Goal: Information Seeking & Learning: Learn about a topic

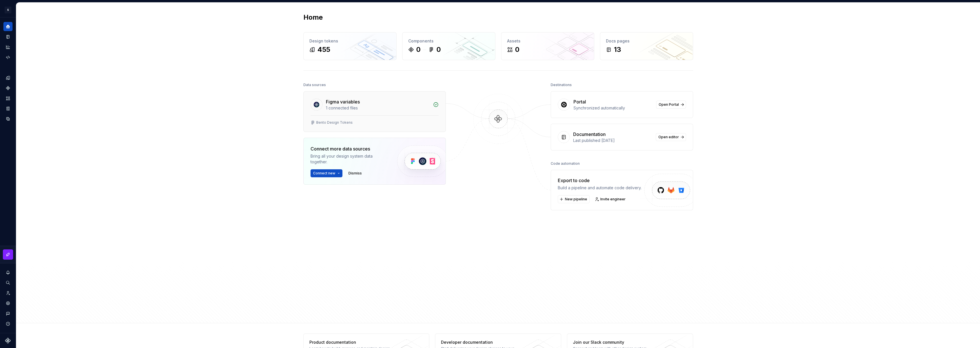
click at [333, 102] on div "Figma variables" at bounding box center [343, 101] width 34 height 7
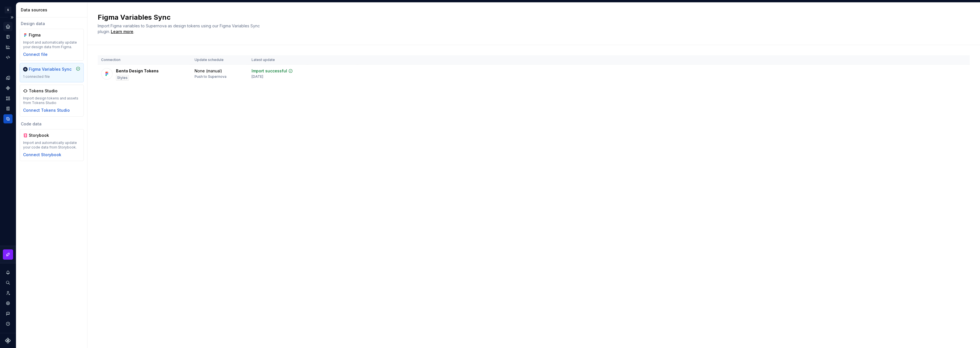
click at [3, 26] on div "Home" at bounding box center [7, 26] width 9 height 9
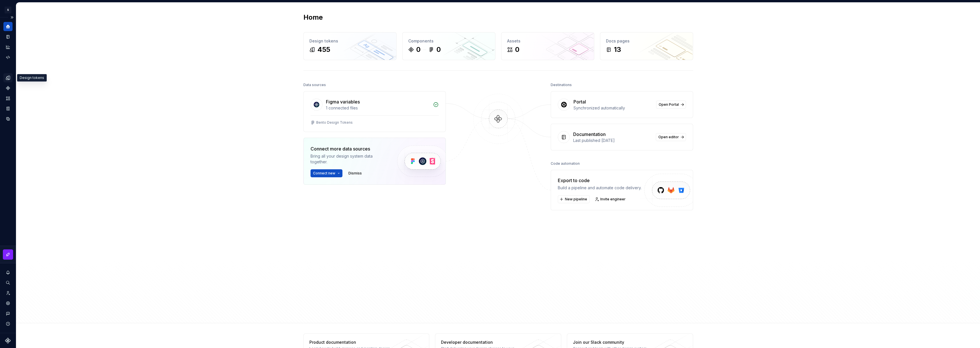
click at [10, 77] on icon "Design tokens" at bounding box center [7, 77] width 5 height 5
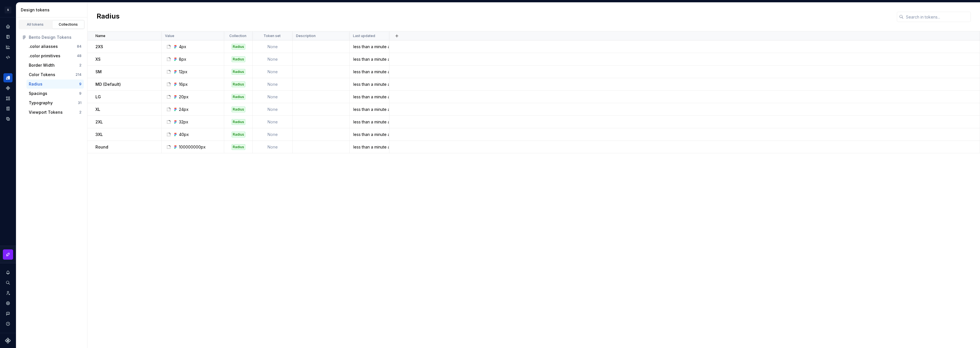
drag, startPoint x: 199, startPoint y: 255, endPoint x: 196, endPoint y: 253, distance: 3.1
click at [198, 255] on div "Name Value Collection Token set Description Last updated 2XS 4px Radius None le…" at bounding box center [533, 189] width 892 height 316
click at [7, 88] on icon "Components" at bounding box center [8, 88] width 4 height 4
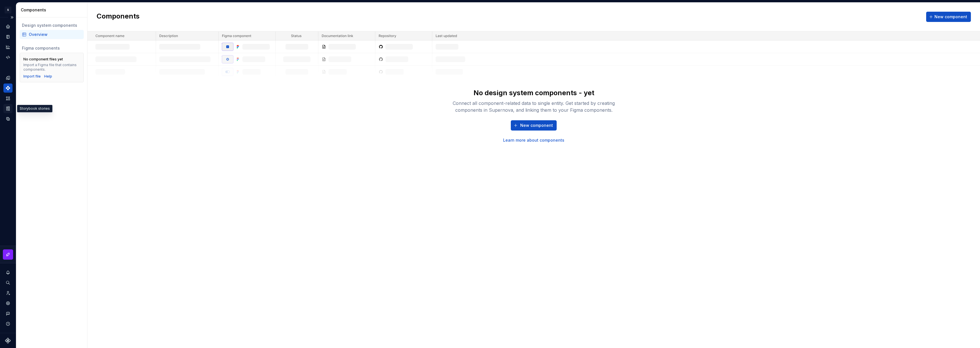
click at [6, 108] on icon "Storybook stories" at bounding box center [7, 108] width 5 height 5
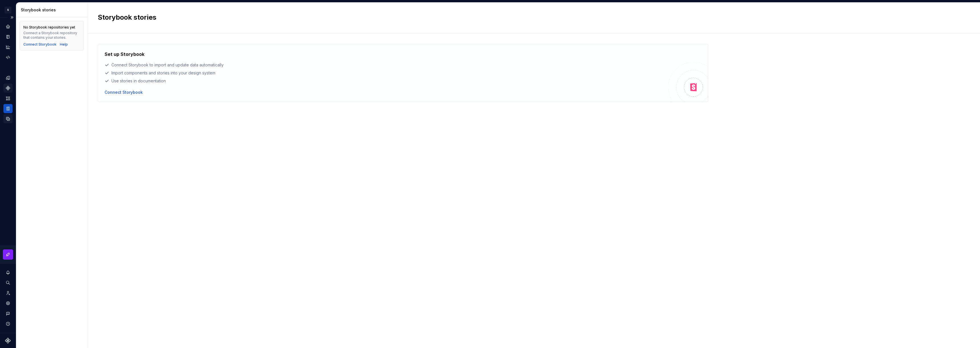
click at [11, 117] on div "Data sources" at bounding box center [7, 118] width 9 height 9
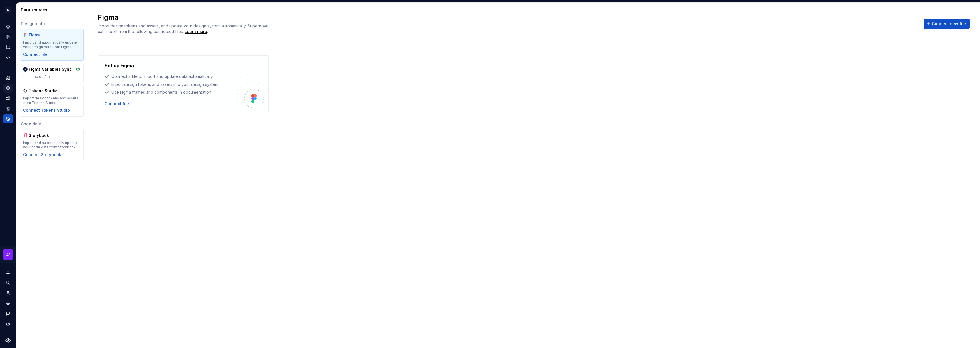
click at [36, 58] on div "Figma Import and automatically update your design data from Figma. Connect file" at bounding box center [52, 45] width 64 height 32
click at [36, 54] on div "Connect file" at bounding box center [35, 55] width 24 height 6
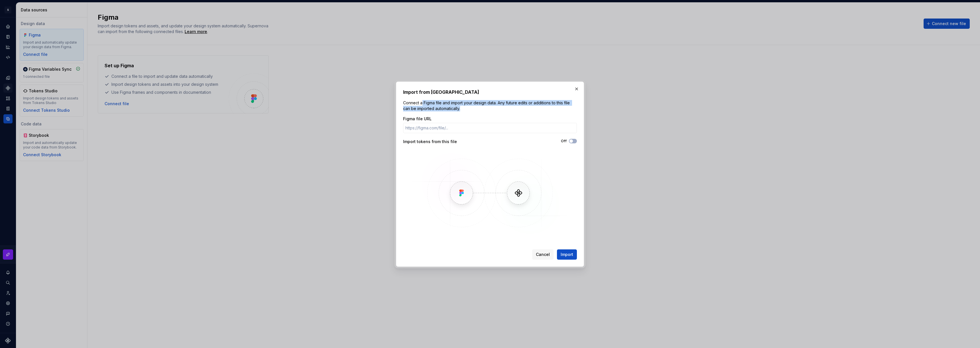
drag, startPoint x: 422, startPoint y: 101, endPoint x: 537, endPoint y: 109, distance: 115.3
click at [537, 109] on p "Connect a Figma file and import your design data. Any future edits or additions…" at bounding box center [490, 105] width 174 height 11
click at [536, 108] on p "Connect a Figma file and import your design data. Any future edits or additions…" at bounding box center [490, 105] width 174 height 11
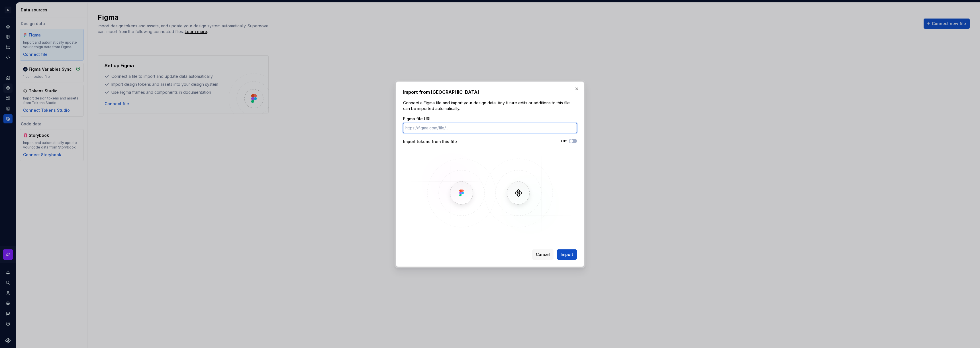
click at [421, 128] on input "Figma file URL" at bounding box center [490, 128] width 174 height 10
click at [575, 90] on button "button" at bounding box center [576, 89] width 8 height 8
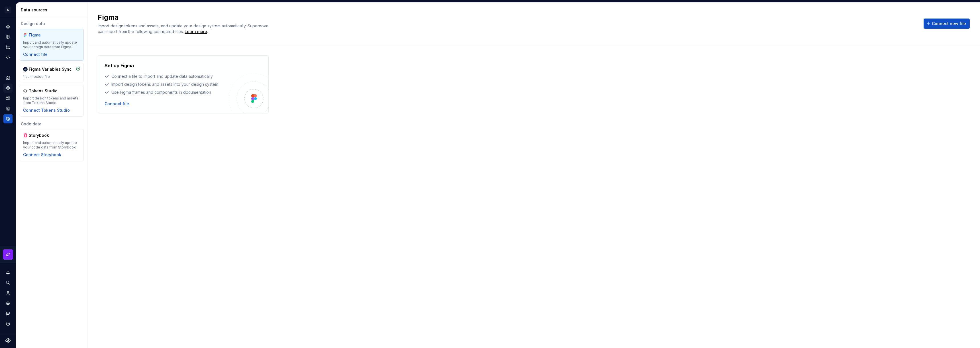
click at [4, 83] on div "Components" at bounding box center [7, 87] width 9 height 9
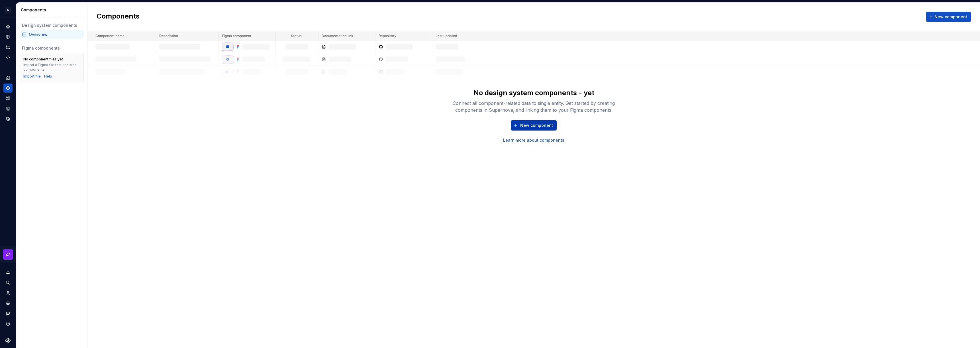
click at [541, 125] on span "New component" at bounding box center [536, 125] width 33 height 6
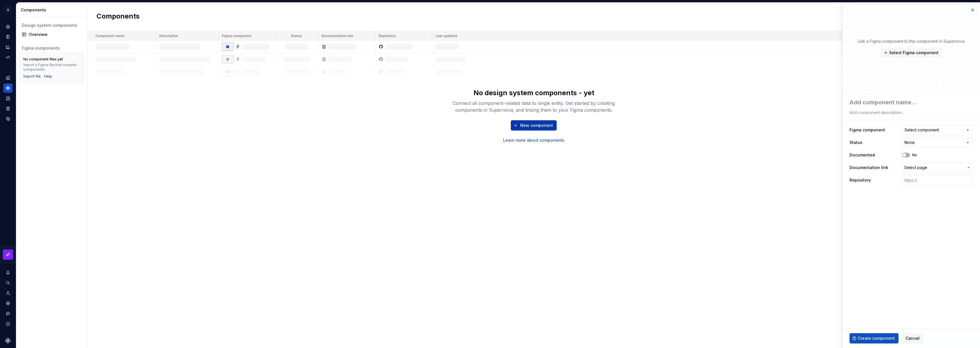
type textarea "*"
click at [913, 133] on button "Select component" at bounding box center [937, 130] width 71 height 10
click at [908, 334] on html "**********" at bounding box center [490, 174] width 980 height 348
drag, startPoint x: 909, startPoint y: 336, endPoint x: 917, endPoint y: 335, distance: 8.3
click at [909, 336] on span "Cancel" at bounding box center [912, 338] width 14 height 6
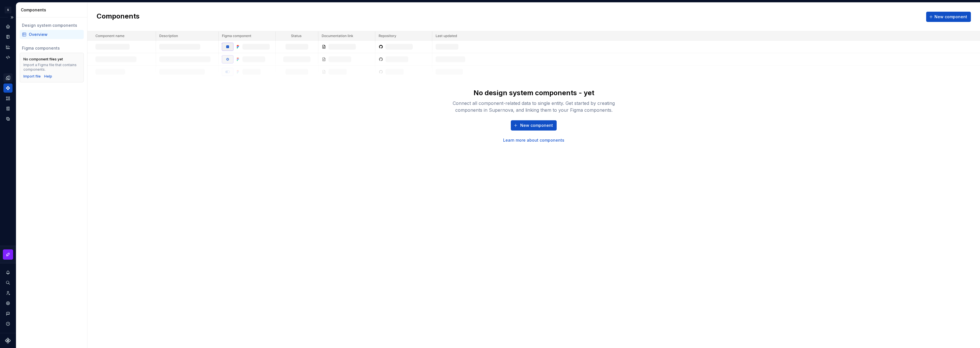
click at [7, 79] on icon "Design tokens" at bounding box center [7, 77] width 5 height 5
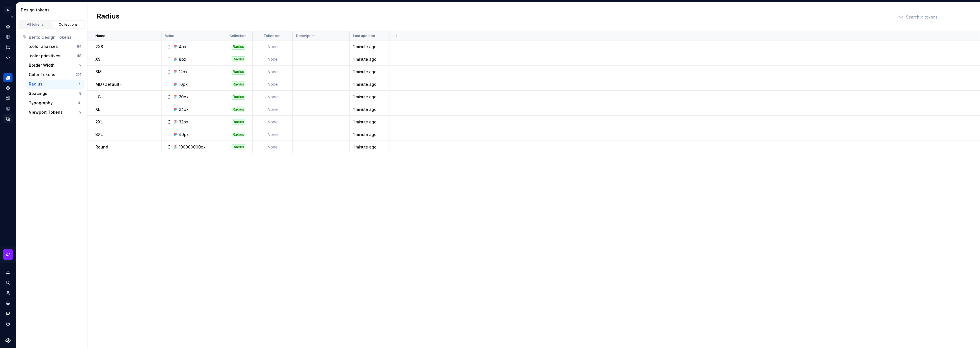
click at [7, 120] on icon "Data sources" at bounding box center [7, 118] width 3 height 3
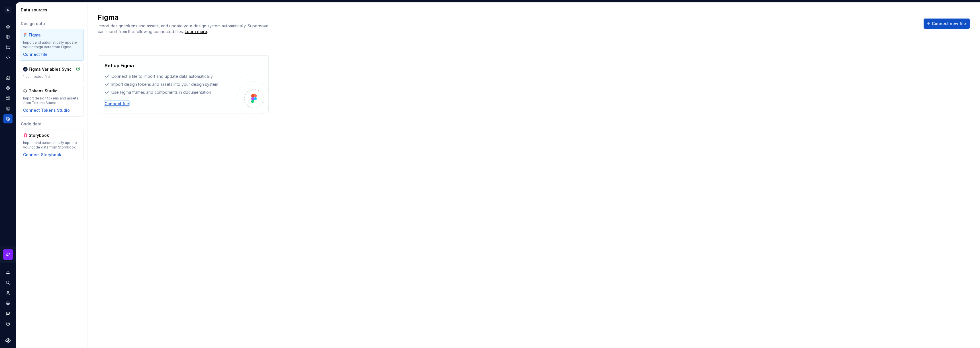
click at [114, 103] on div "Connect file" at bounding box center [117, 104] width 24 height 6
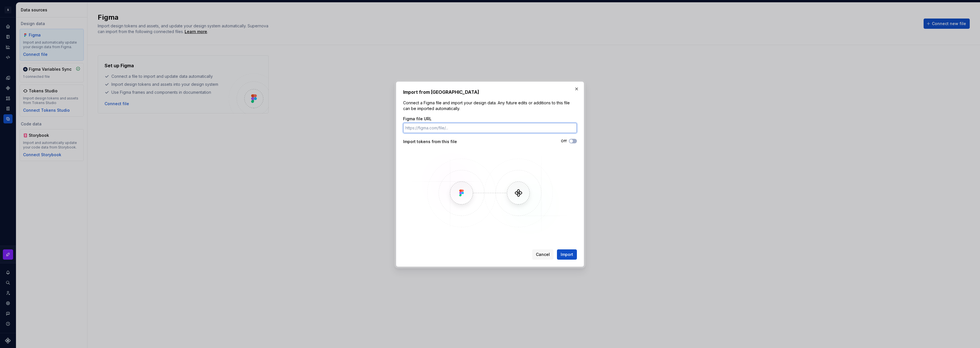
paste input "https://www.figma.com/design/hEPcKVxGW6zcxNaTJuaffp/Bento-UI-Components-Library…"
type input "https://www.figma.com/design/hEPcKVxGW6zcxNaTJuaffp/Bento-UI-Components-Library…"
click at [567, 256] on span "Import" at bounding box center [566, 254] width 13 height 6
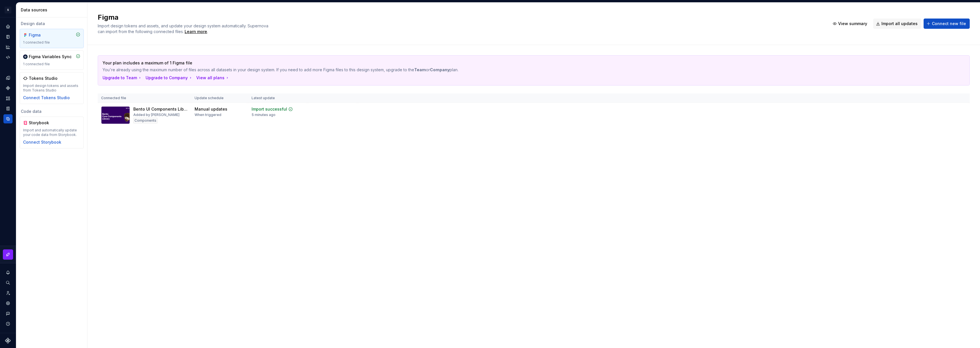
click at [7, 86] on icon "Components" at bounding box center [8, 88] width 5 height 5
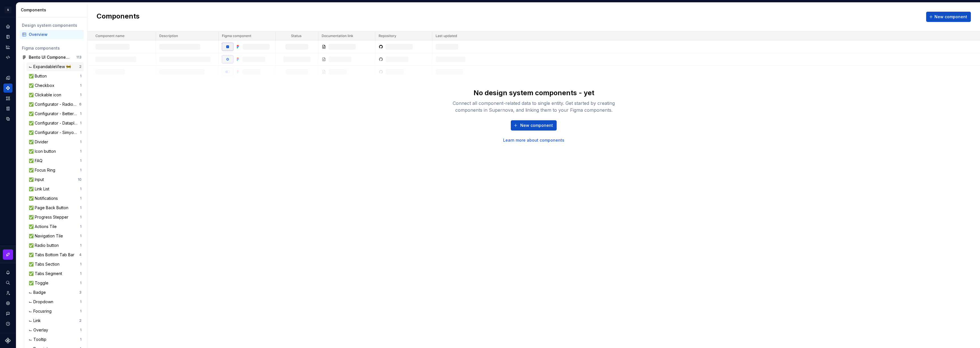
click at [42, 65] on div "⌙ ExpandableVIew 🚧" at bounding box center [51, 67] width 44 height 6
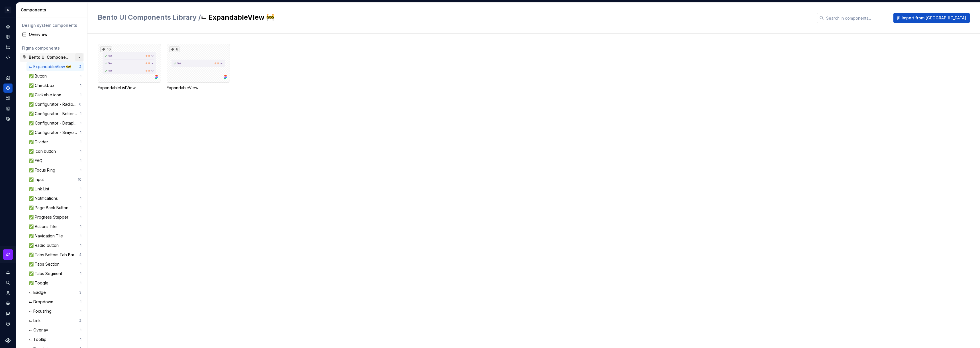
click at [75, 57] on button "button" at bounding box center [79, 57] width 8 height 8
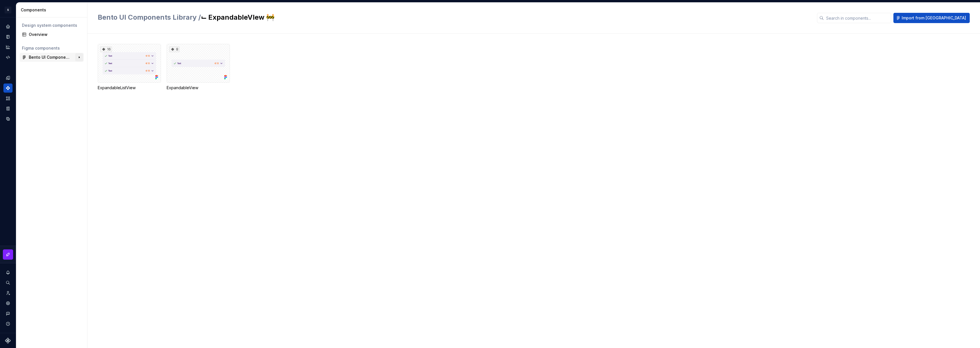
click at [79, 57] on button "button" at bounding box center [79, 57] width 8 height 8
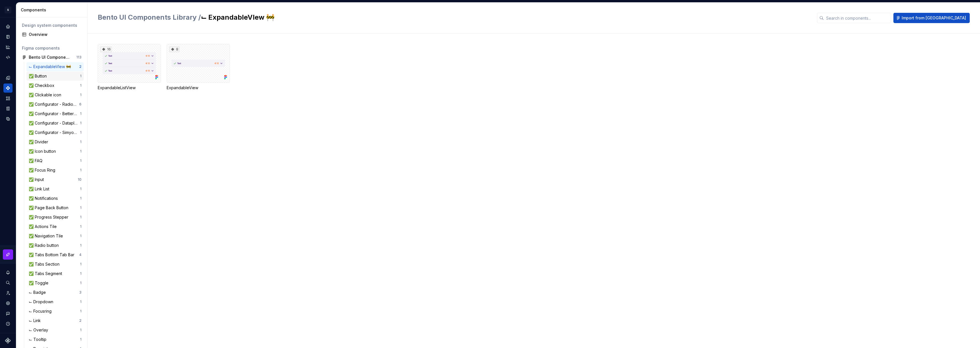
click at [51, 79] on div "✅ Button 1" at bounding box center [54, 75] width 57 height 9
click at [134, 62] on div "180" at bounding box center [129, 63] width 63 height 39
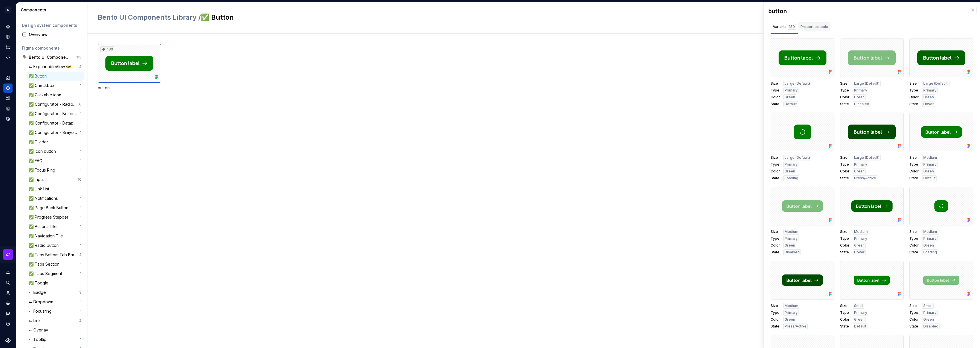
click at [817, 28] on div "Properties table" at bounding box center [814, 27] width 28 height 6
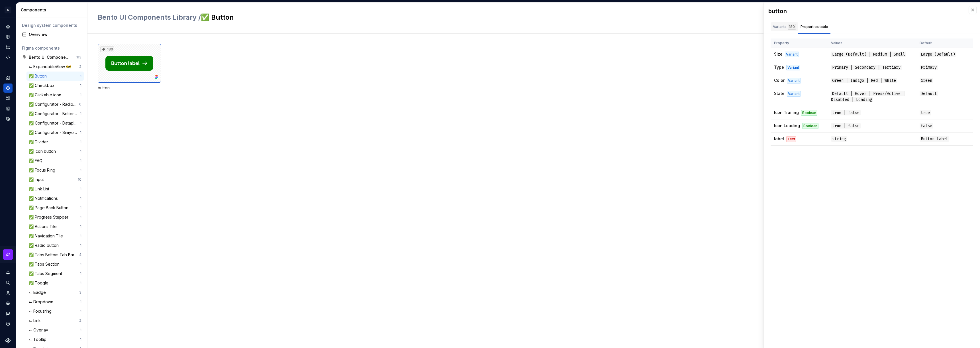
click at [778, 24] on div "Variants 180" at bounding box center [784, 27] width 23 height 6
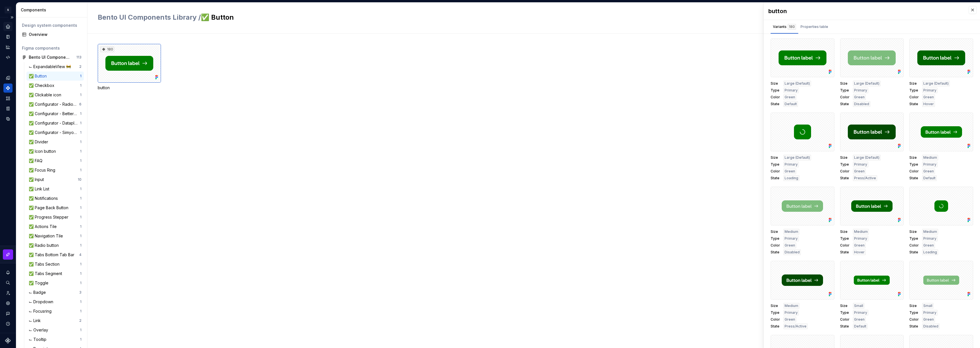
click at [8, 26] on icon "Home" at bounding box center [8, 26] width 4 height 4
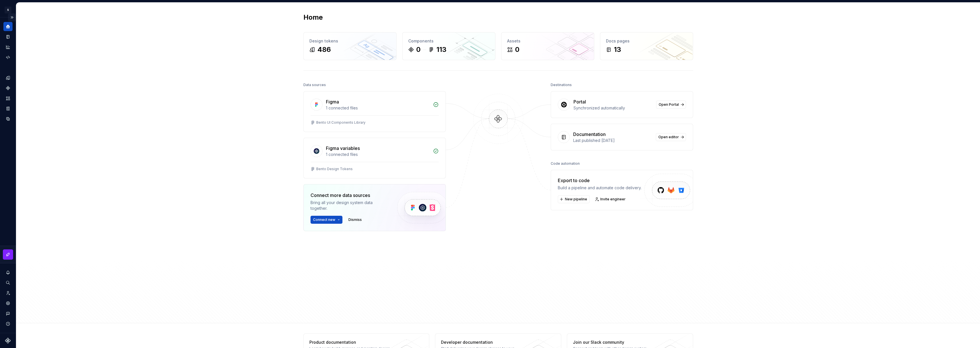
click at [12, 18] on button "Expand sidebar" at bounding box center [12, 17] width 8 height 8
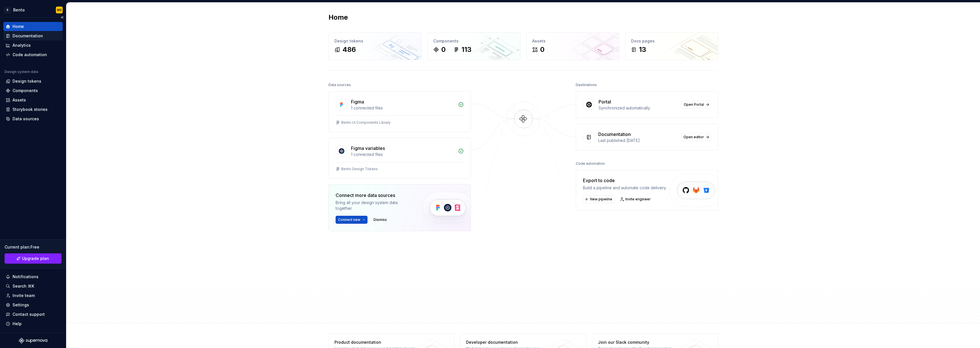
click at [39, 38] on div "Documentation" at bounding box center [28, 36] width 30 height 6
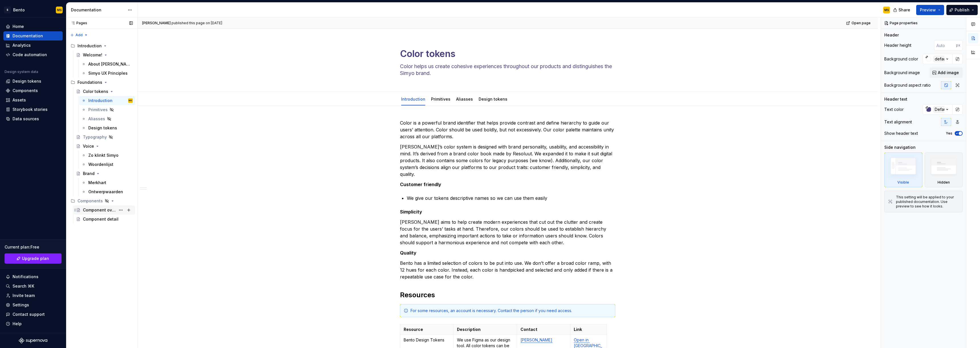
click at [107, 212] on div "Component overview" at bounding box center [99, 210] width 33 height 6
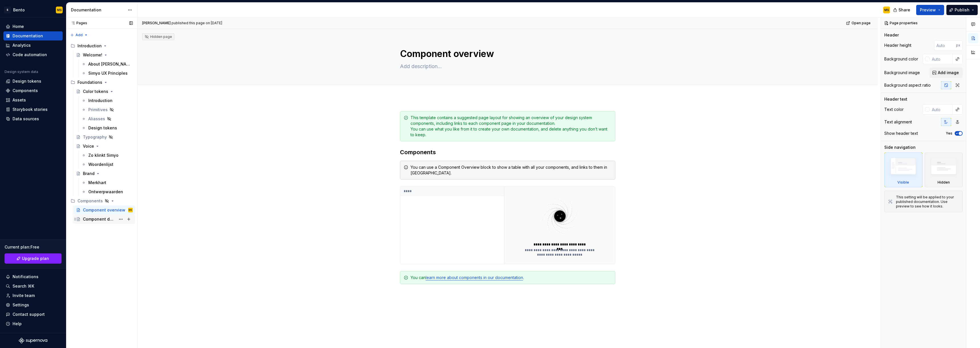
click at [100, 218] on div "Component detail" at bounding box center [99, 219] width 33 height 6
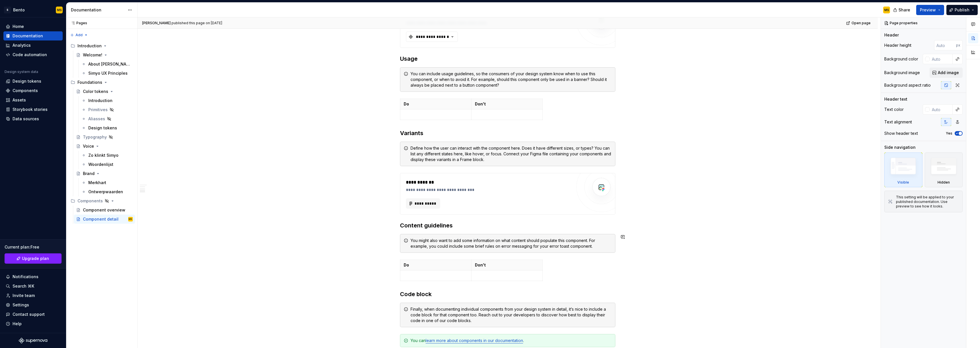
scroll to position [335, 0]
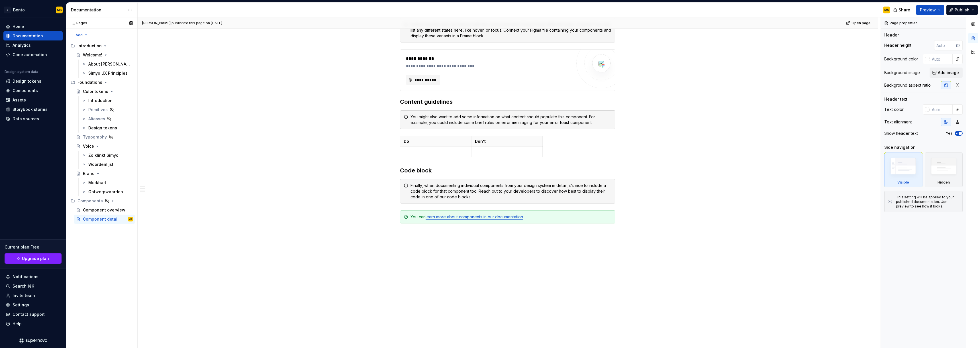
click at [107, 233] on div "Pages Pages Add Accessibility guide for tree Page tree. Navigate the tree with …" at bounding box center [101, 182] width 71 height 331
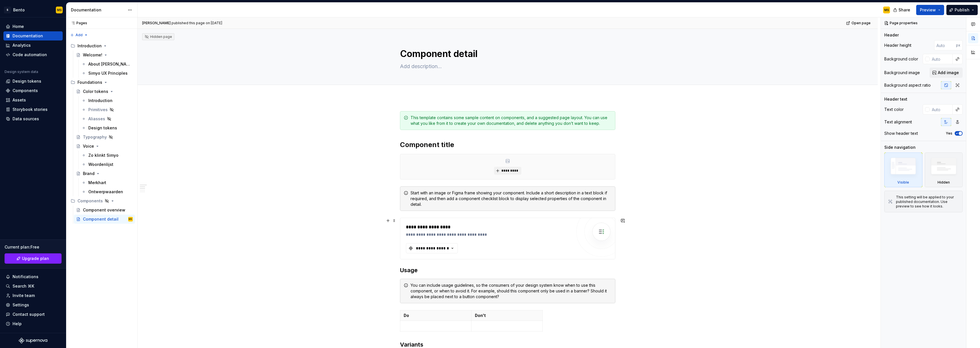
scroll to position [12, 0]
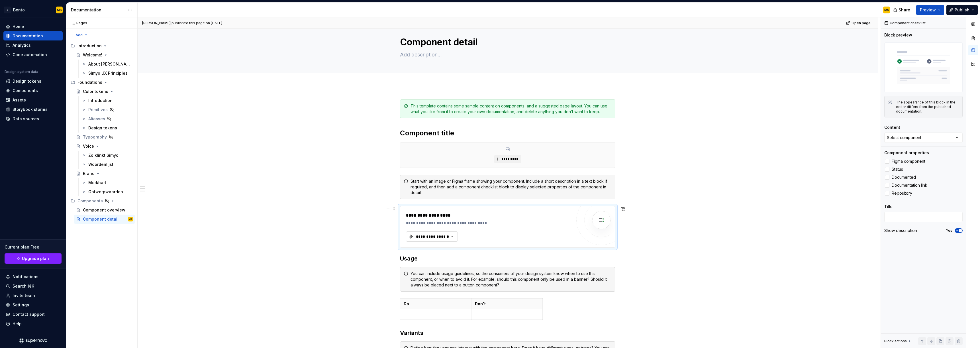
click at [447, 235] on div "**********" at bounding box center [432, 237] width 34 height 6
type textarea "*"
drag, startPoint x: 434, startPoint y: 251, endPoint x: 386, endPoint y: 248, distance: 48.8
click at [386, 248] on body "S Bento MS Home Documentation Analytics Code automation Design system data Desi…" at bounding box center [490, 174] width 980 height 348
type input "butto"
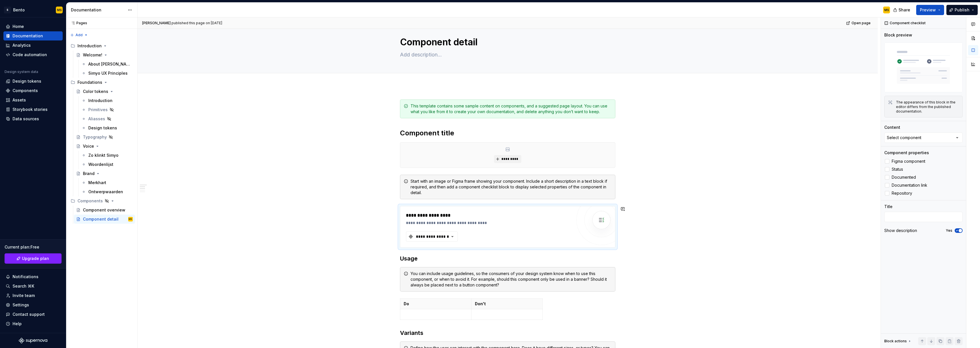
click at [429, 240] on button "**********" at bounding box center [432, 236] width 52 height 10
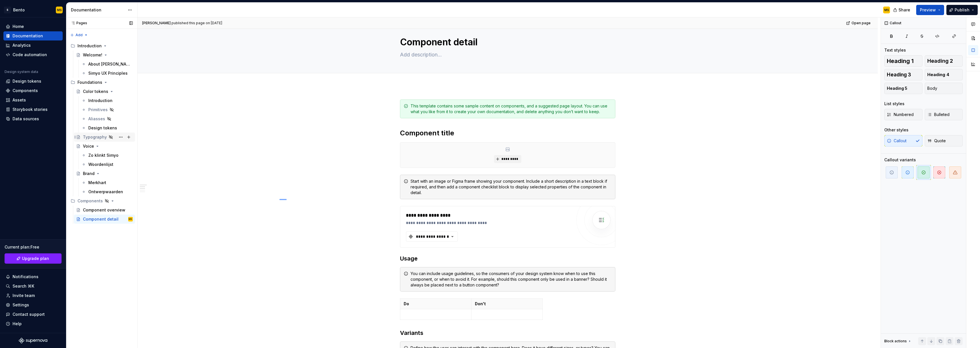
drag, startPoint x: 287, startPoint y: 199, endPoint x: 75, endPoint y: 134, distance: 220.7
click at [286, 199] on div "**********" at bounding box center [509, 182] width 743 height 331
click at [11, 117] on div "Data sources" at bounding box center [33, 119] width 55 height 6
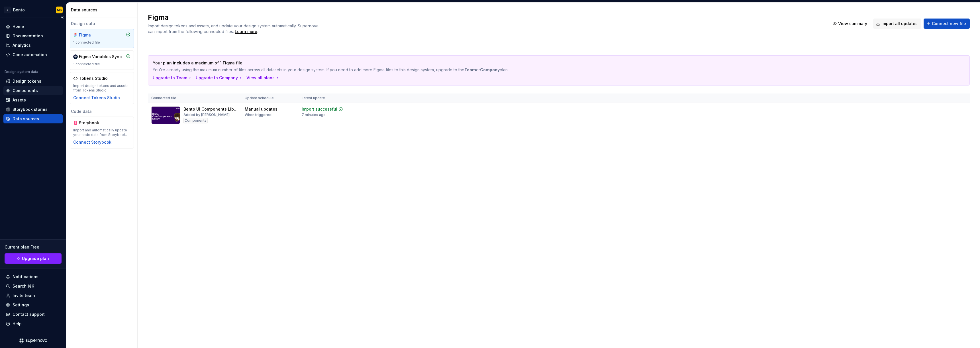
click at [22, 86] on div "Components" at bounding box center [32, 90] width 59 height 9
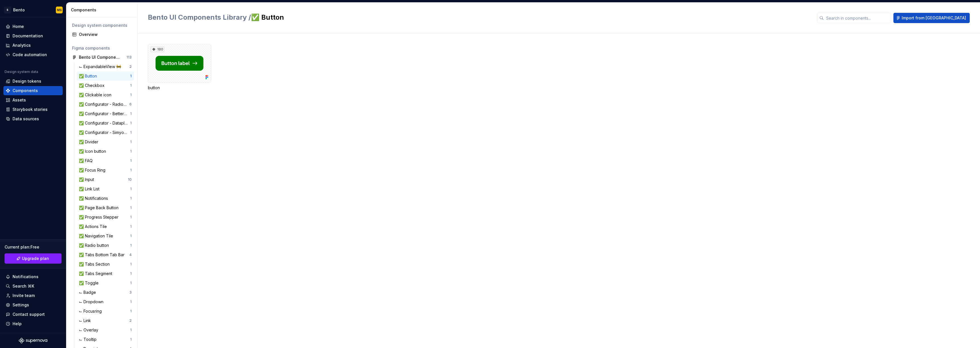
click at [89, 75] on div "✅ Button" at bounding box center [89, 76] width 20 height 6
click at [91, 76] on div "✅ Button" at bounding box center [89, 76] width 20 height 6
click at [944, 21] on span "Import from Figma" at bounding box center [933, 18] width 64 height 6
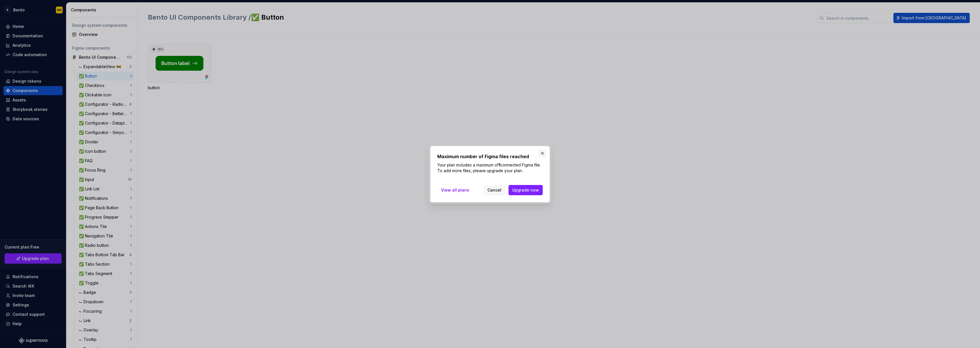
click at [546, 151] on button "button" at bounding box center [542, 153] width 8 height 8
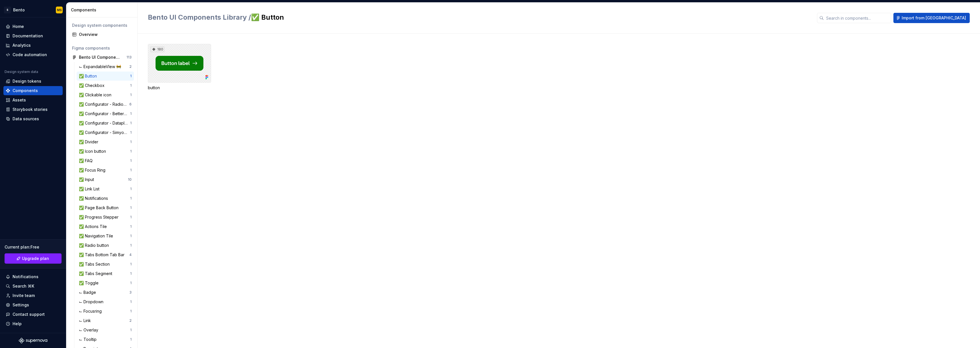
click at [181, 65] on div "180" at bounding box center [179, 63] width 63 height 39
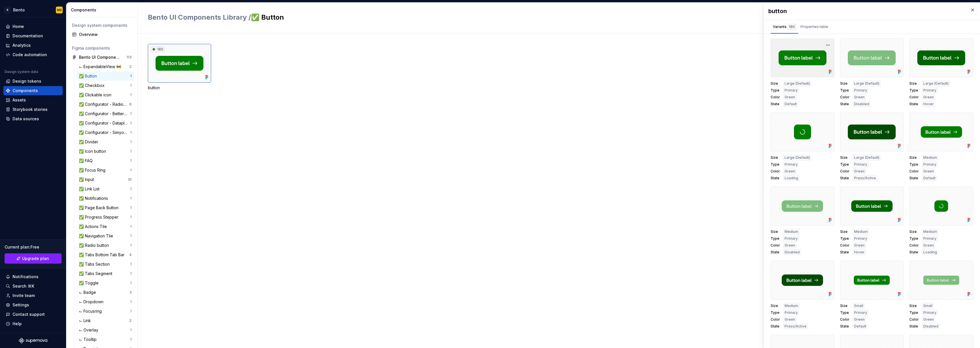
click at [805, 53] on div at bounding box center [802, 57] width 64 height 39
click at [824, 46] on button "button" at bounding box center [828, 45] width 8 height 8
click at [811, 22] on div "Properties table" at bounding box center [814, 26] width 32 height 9
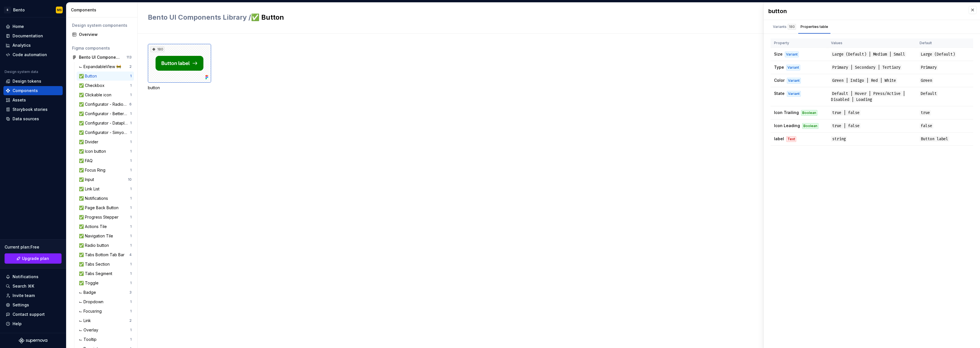
click at [316, 161] on div "180 button" at bounding box center [564, 191] width 832 height 314
click at [35, 31] on div "Home" at bounding box center [32, 26] width 59 height 9
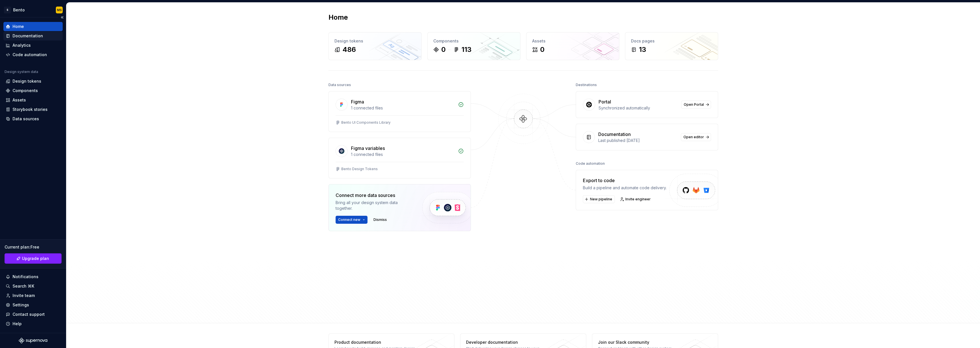
click at [34, 32] on div "Documentation" at bounding box center [32, 35] width 59 height 9
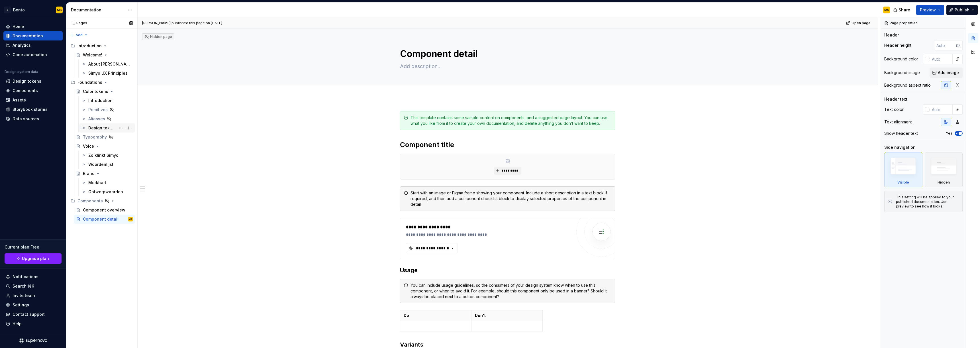
click at [99, 129] on div "Design tokens" at bounding box center [101, 128] width 27 height 6
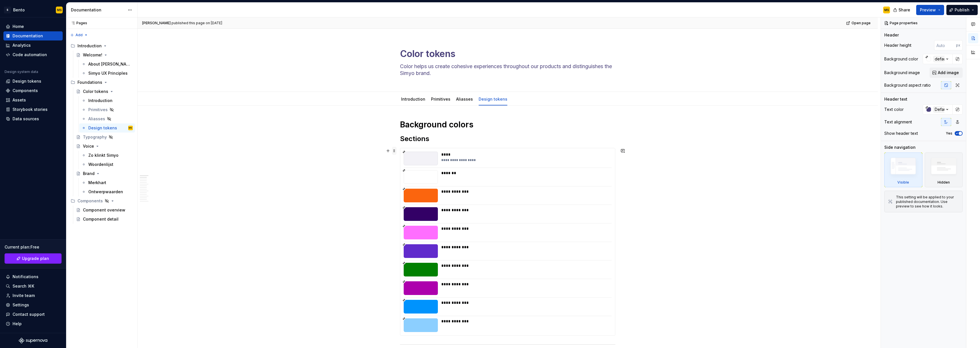
click at [393, 149] on span at bounding box center [394, 151] width 5 height 8
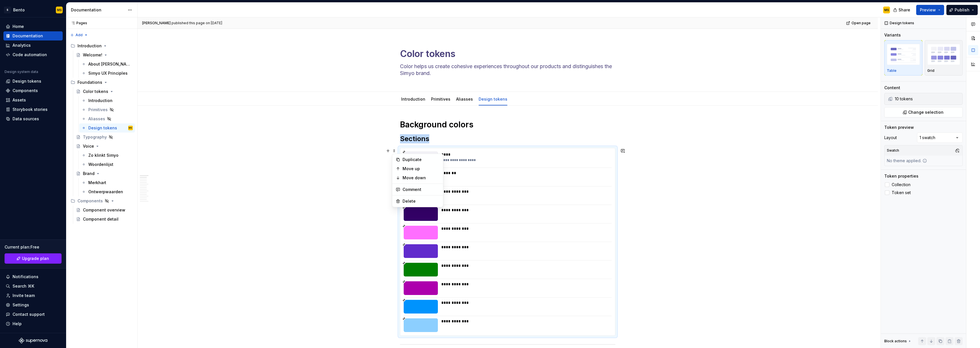
click at [419, 153] on div at bounding box center [421, 159] width 34 height 14
click at [930, 94] on li "10 tokens" at bounding box center [922, 98] width 75 height 9
click at [953, 99] on button "button" at bounding box center [957, 99] width 8 height 8
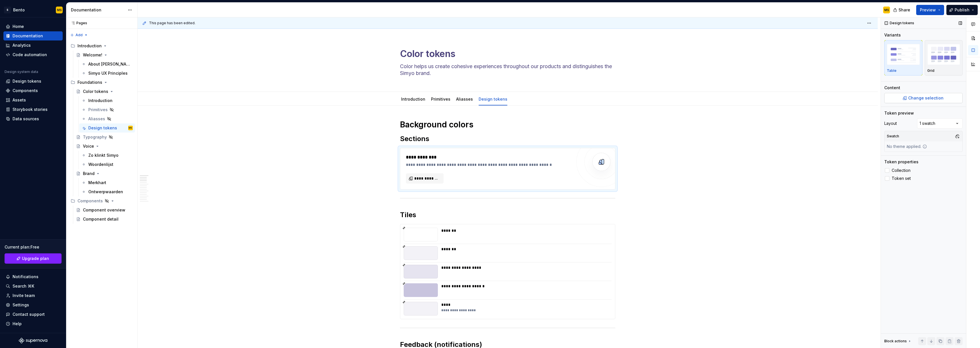
click at [939, 97] on span "Change selection" at bounding box center [925, 98] width 35 height 6
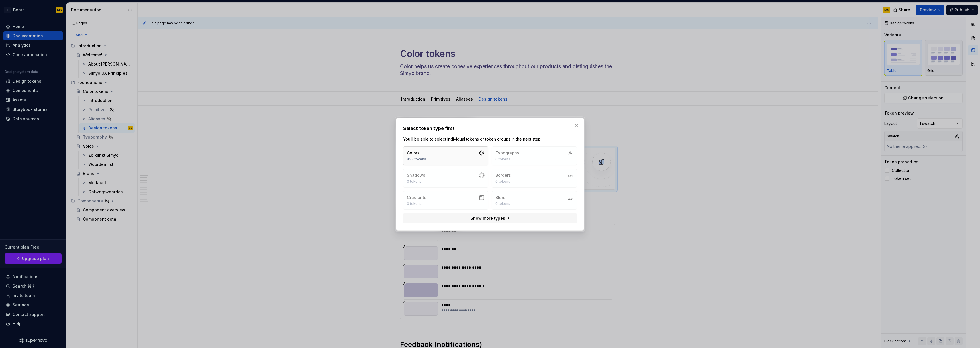
click at [448, 150] on button "Colors 433 tokens" at bounding box center [445, 155] width 85 height 19
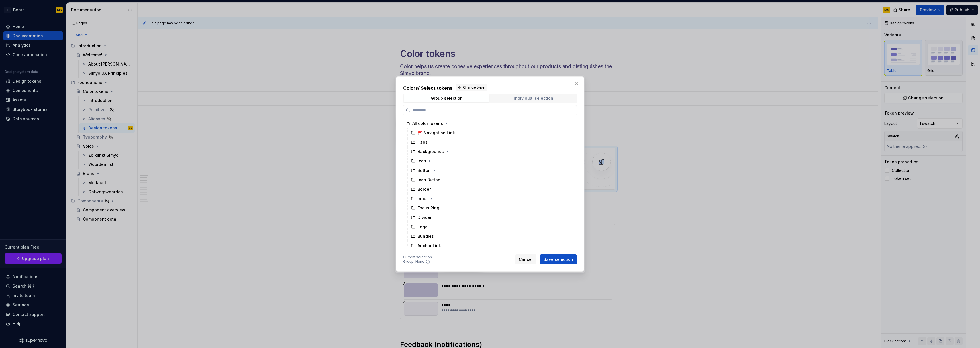
click at [526, 96] on div "Individual selection" at bounding box center [533, 98] width 39 height 5
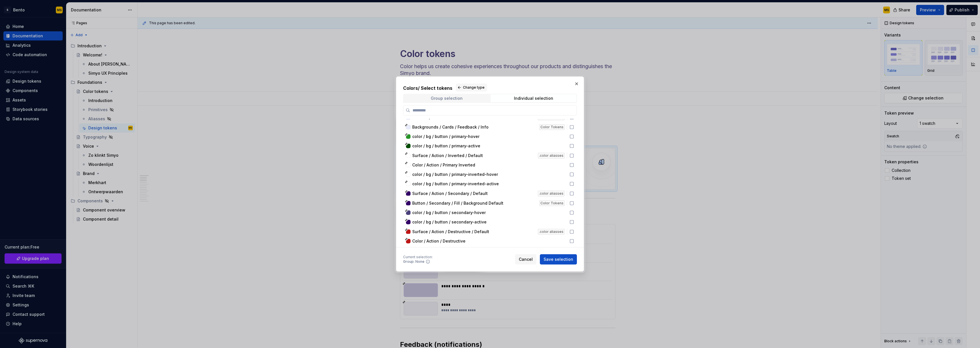
click at [454, 98] on div "Group selection" at bounding box center [447, 98] width 32 height 5
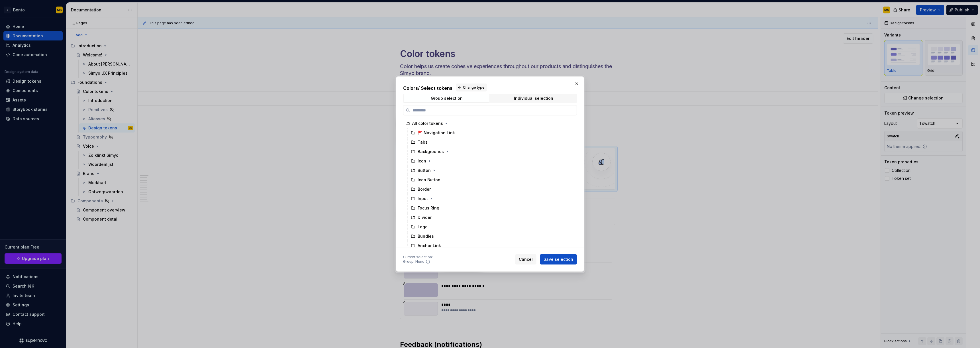
click at [578, 82] on button "button" at bounding box center [576, 84] width 8 height 8
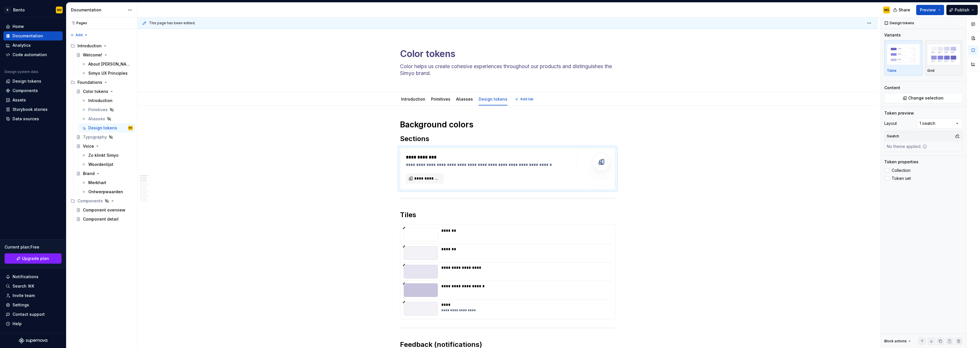
type textarea "*"
click at [419, 139] on h2 "Sections" at bounding box center [507, 138] width 215 height 9
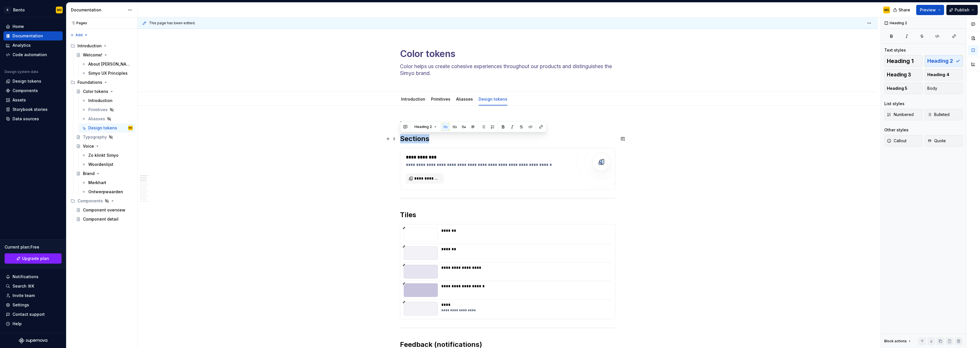
click at [419, 139] on h2 "Sections" at bounding box center [507, 138] width 215 height 9
click at [426, 177] on span "**********" at bounding box center [427, 178] width 26 height 6
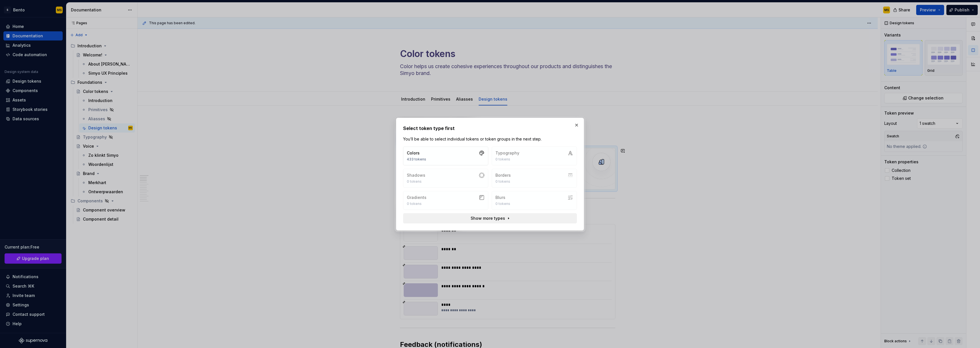
click at [500, 218] on span "Show more types" at bounding box center [487, 218] width 34 height 6
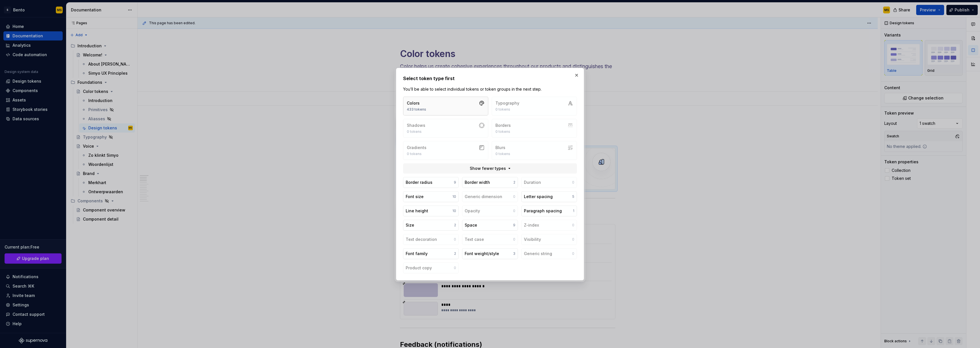
click at [466, 104] on button "Colors 433 tokens" at bounding box center [445, 106] width 85 height 19
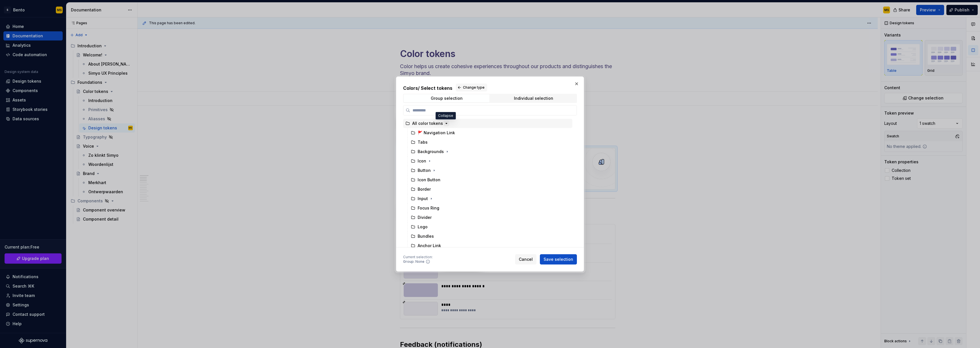
click at [446, 123] on icon "button" at bounding box center [446, 123] width 5 height 5
click at [446, 124] on icon "button" at bounding box center [446, 123] width 5 height 5
click at [431, 152] on div "Backgrounds" at bounding box center [431, 152] width 26 height 6
click at [447, 151] on icon "button" at bounding box center [447, 151] width 1 height 1
click at [436, 160] on icon "button" at bounding box center [436, 161] width 5 height 5
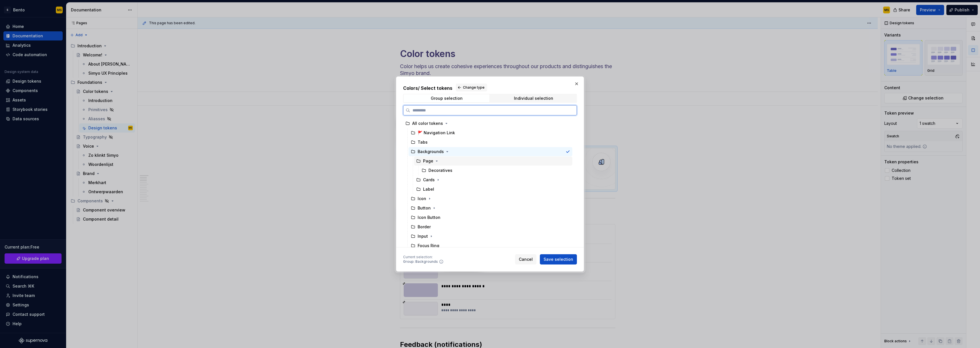
click at [424, 157] on div "Page" at bounding box center [493, 160] width 158 height 9
click at [425, 162] on div "Page" at bounding box center [428, 161] width 10 height 6
click at [560, 259] on span "Save selection" at bounding box center [558, 259] width 30 height 6
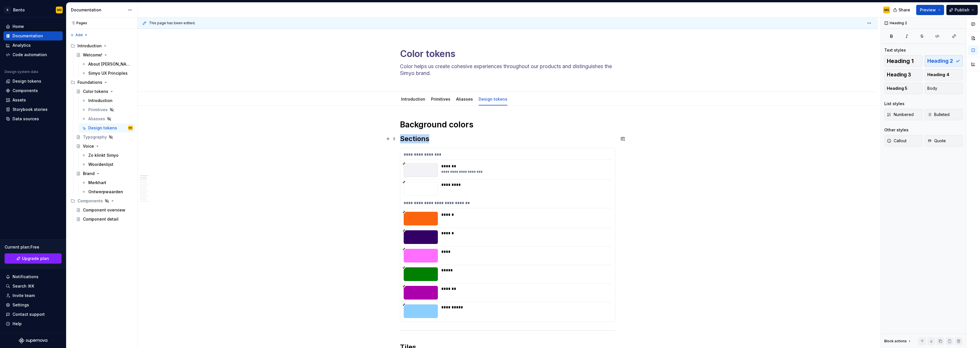
click at [419, 136] on h2 "Sections" at bounding box center [507, 138] width 215 height 9
drag, startPoint x: 765, startPoint y: 182, endPoint x: 760, endPoint y: 182, distance: 4.8
click at [765, 182] on div "**********" at bounding box center [509, 182] width 743 height 331
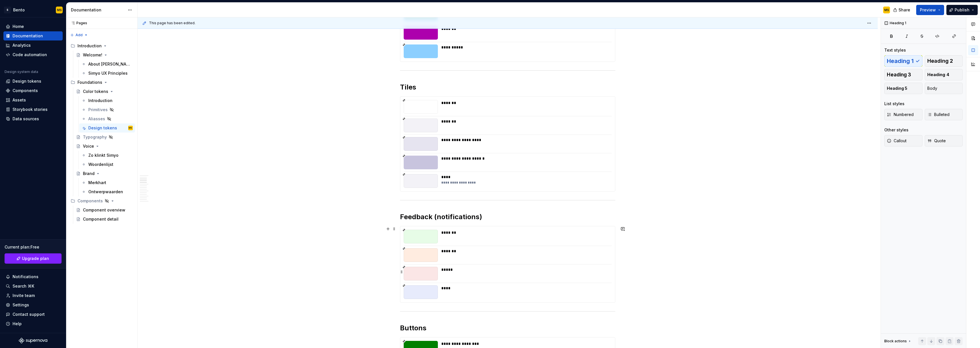
scroll to position [0, 0]
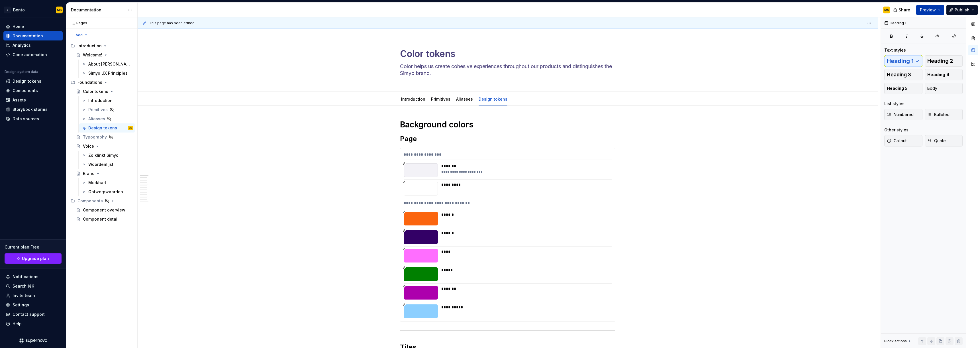
click at [919, 12] on button "Preview" at bounding box center [930, 10] width 28 height 10
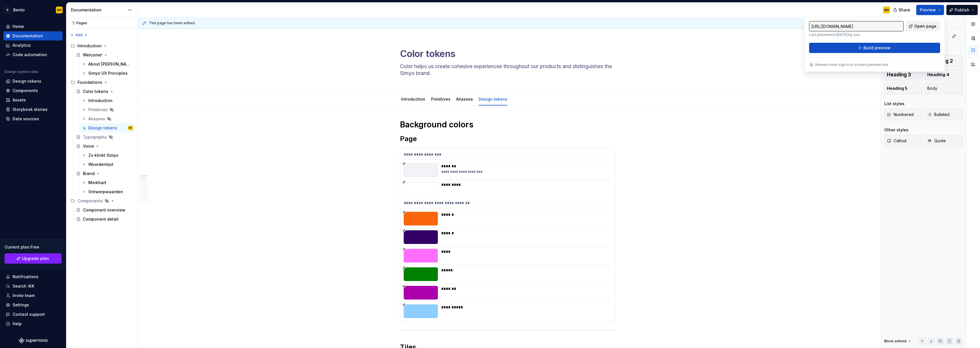
click at [911, 23] on link "Open page" at bounding box center [923, 26] width 34 height 10
click at [98, 209] on div "Component overview" at bounding box center [99, 210] width 33 height 6
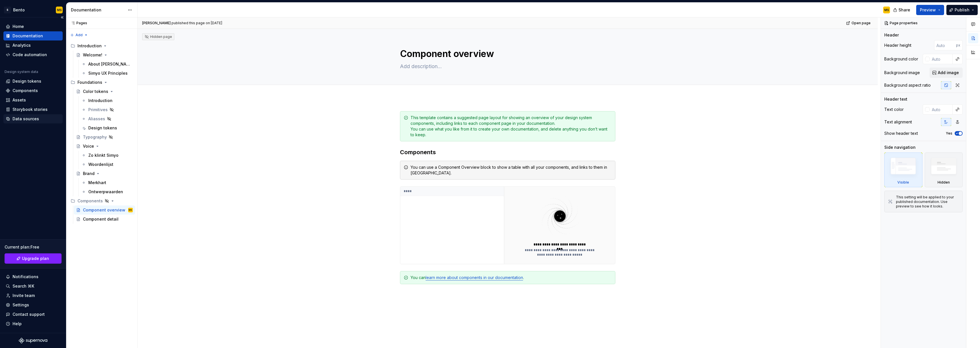
click at [27, 118] on div "Data sources" at bounding box center [26, 119] width 26 height 6
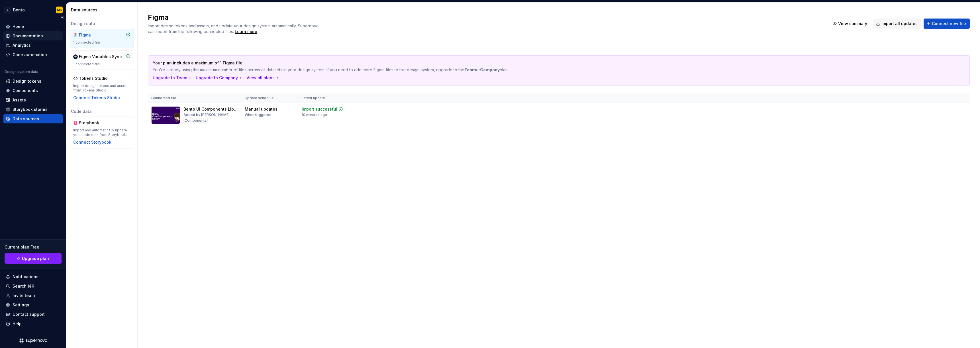
click at [29, 34] on div "Documentation" at bounding box center [28, 36] width 30 height 6
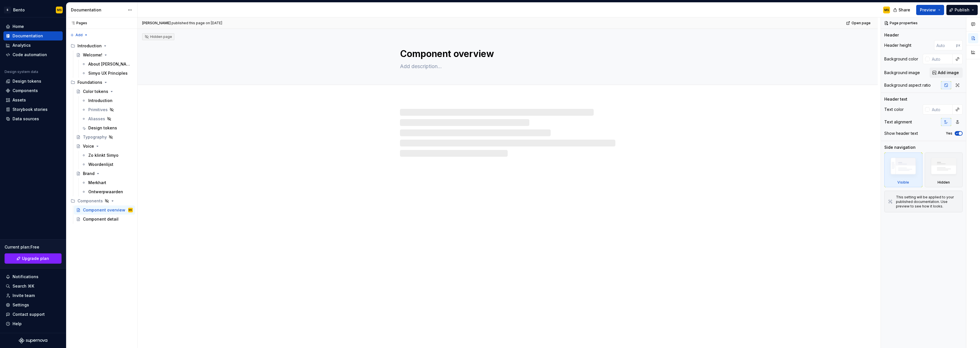
type textarea "*"
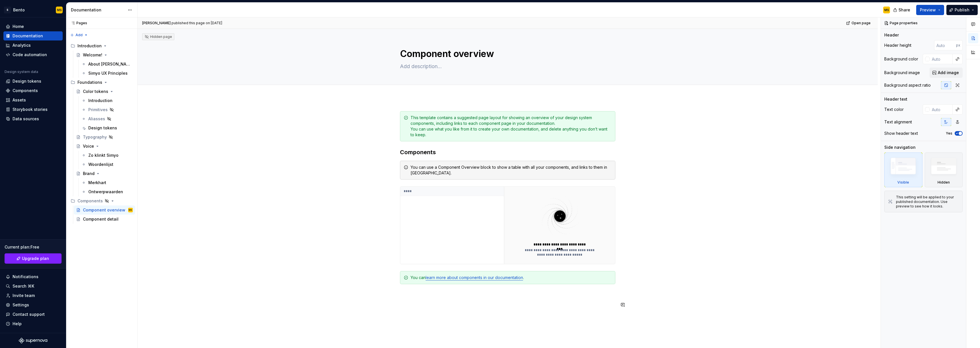
scroll to position [56, 0]
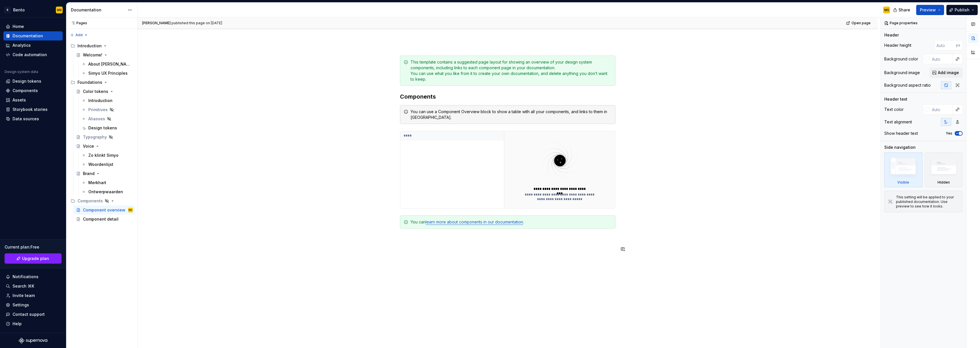
click at [450, 282] on div "**********" at bounding box center [508, 203] width 740 height 322
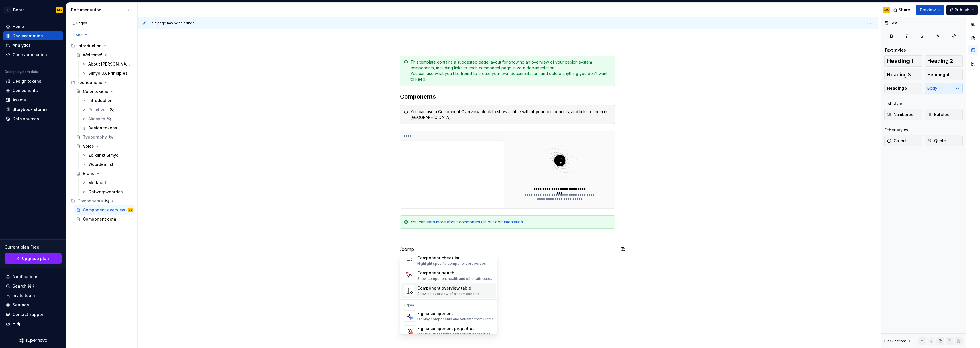
scroll to position [17, 0]
click at [430, 308] on div "Figma component" at bounding box center [455, 307] width 76 height 6
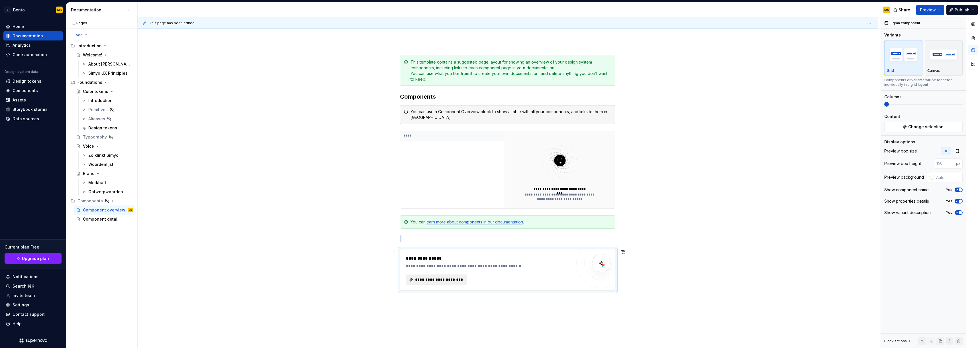
click at [441, 277] on span "**********" at bounding box center [438, 280] width 49 height 6
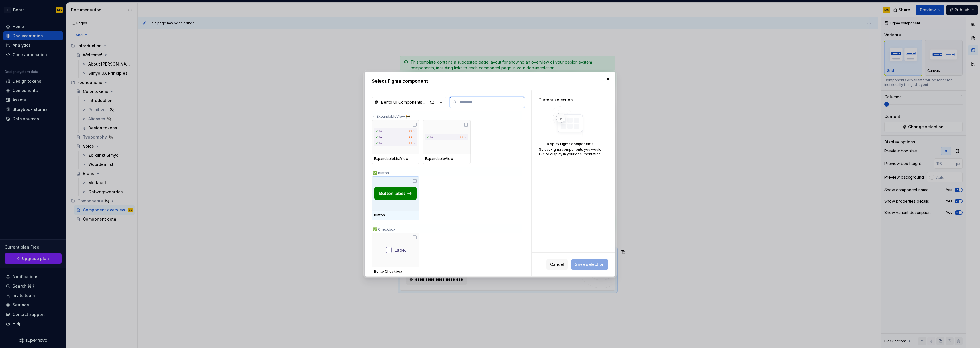
click at [415, 177] on div at bounding box center [396, 193] width 48 height 34
click at [593, 265] on span "Save selection" at bounding box center [590, 264] width 30 height 6
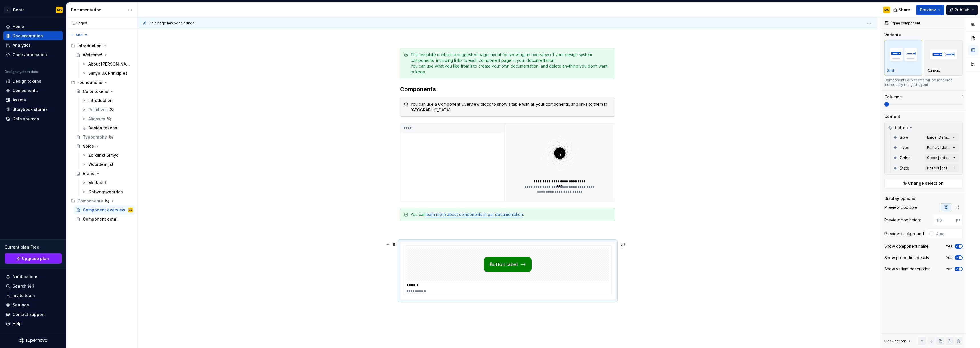
scroll to position [126, 0]
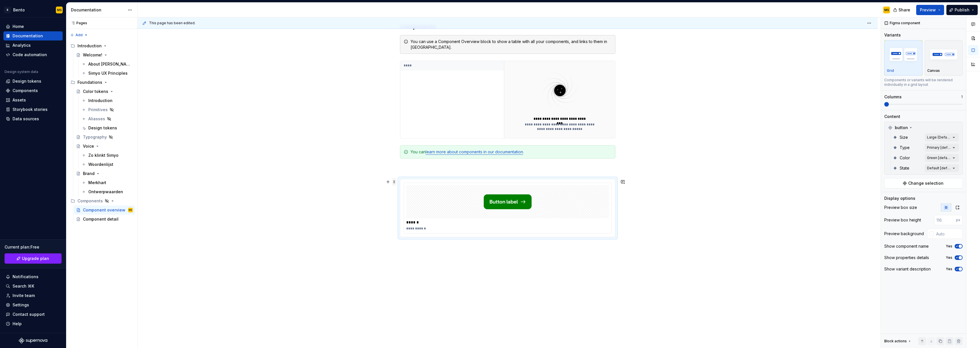
click at [394, 181] on span at bounding box center [394, 182] width 5 height 8
click at [409, 229] on div "Delete" at bounding box center [420, 232] width 37 height 6
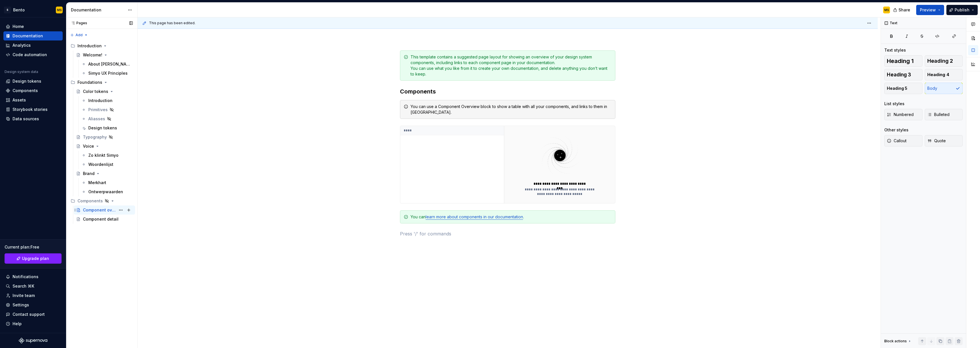
click at [105, 210] on div "Component overview" at bounding box center [99, 210] width 33 height 6
click at [100, 218] on div "Component detail" at bounding box center [99, 219] width 33 height 6
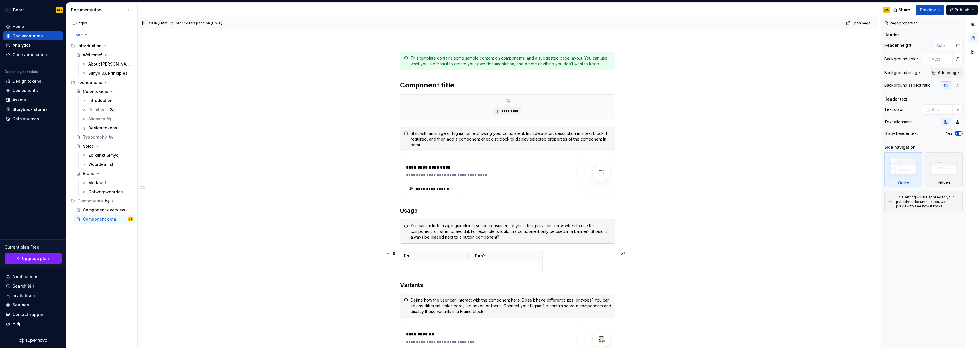
scroll to position [159, 0]
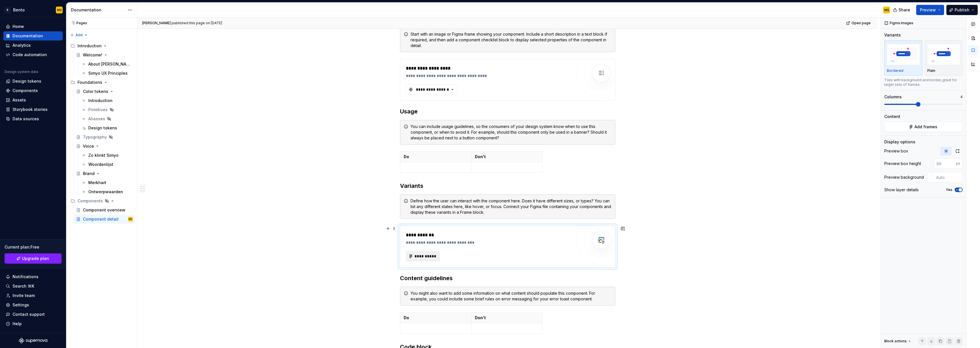
click at [425, 257] on span "**********" at bounding box center [425, 256] width 22 height 6
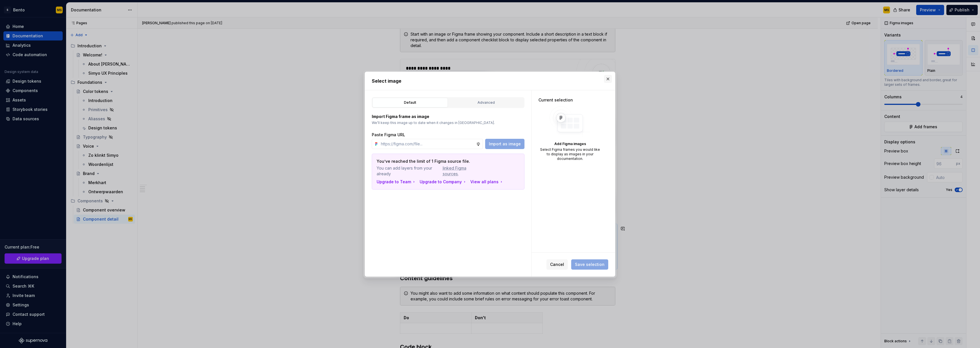
click at [606, 79] on button "button" at bounding box center [608, 79] width 8 height 8
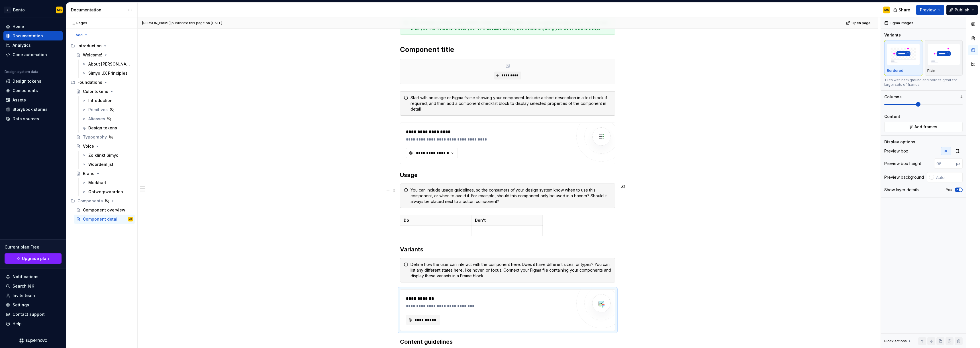
scroll to position [32, 0]
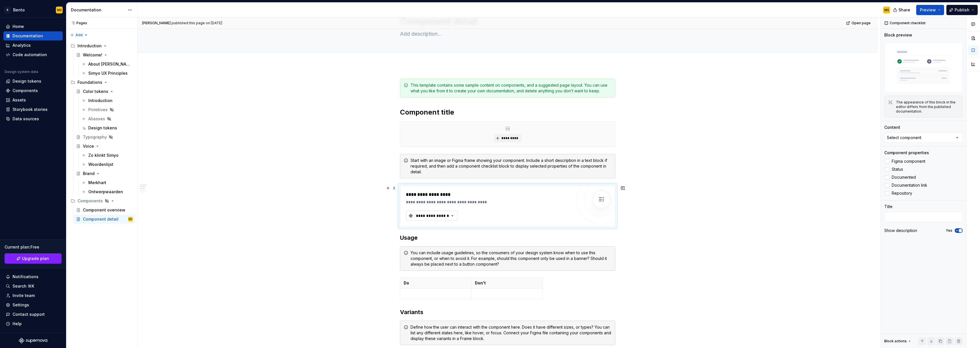
click at [435, 218] on div "**********" at bounding box center [432, 216] width 34 height 6
click at [451, 239] on div "No matching components found." at bounding box center [451, 239] width 88 height 10
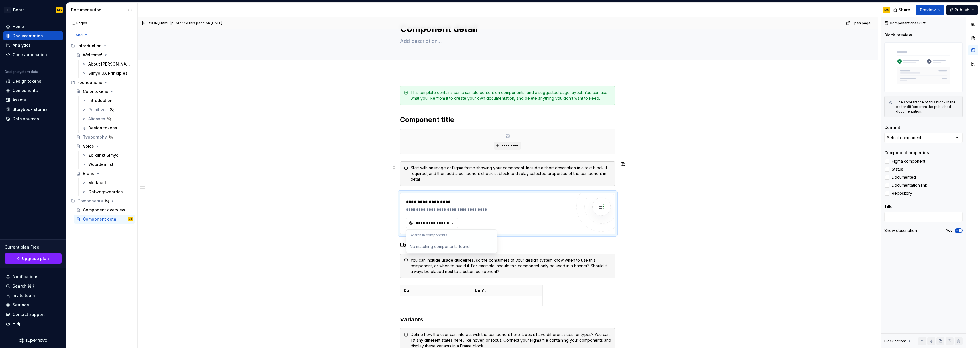
click at [417, 188] on div "**********" at bounding box center [507, 316] width 215 height 461
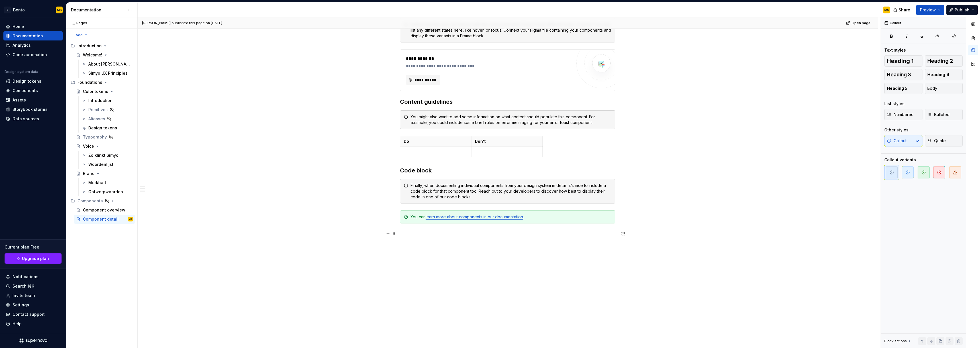
scroll to position [0, 0]
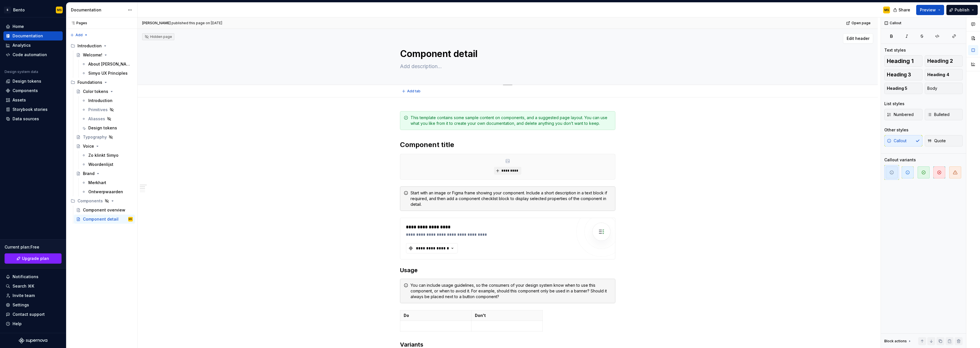
click at [440, 51] on textarea "Component detail" at bounding box center [506, 54] width 215 height 14
type textarea "*"
type textarea "B"
type textarea "*"
type textarea "Bu"
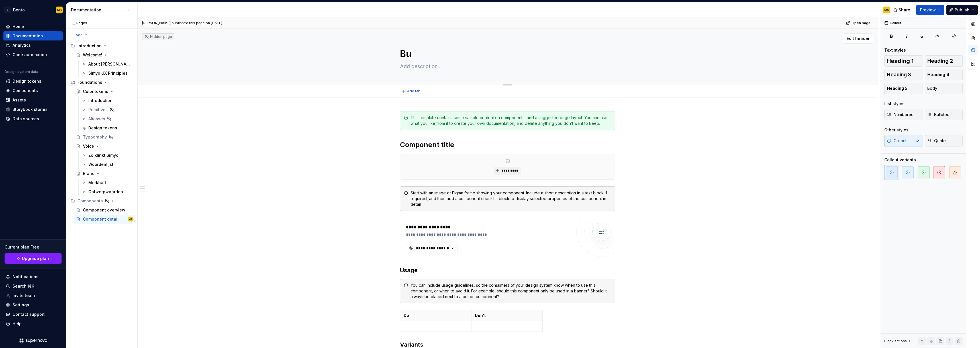
type textarea "*"
type textarea "But"
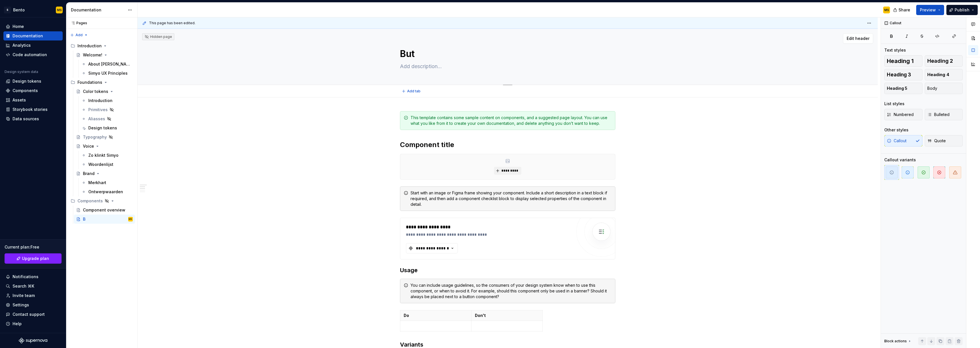
type textarea "*"
type textarea "Butt"
type textarea "*"
type textarea "Butto"
type textarea "*"
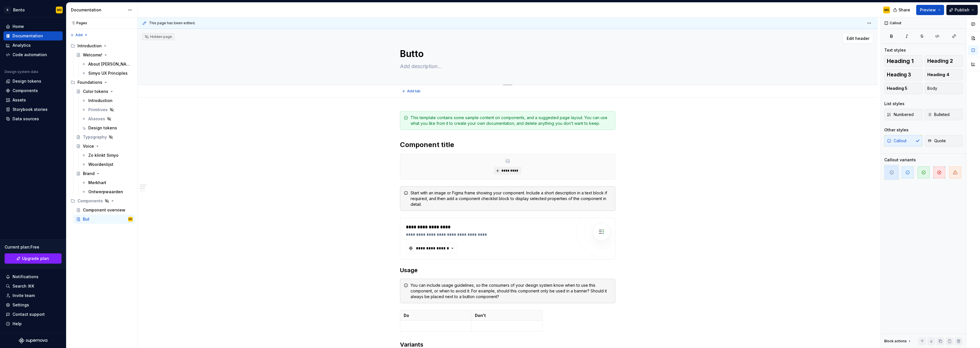
type textarea "Button"
type textarea "*"
type textarea "Button"
click at [400, 218] on div "**********" at bounding box center [507, 239] width 215 height 42
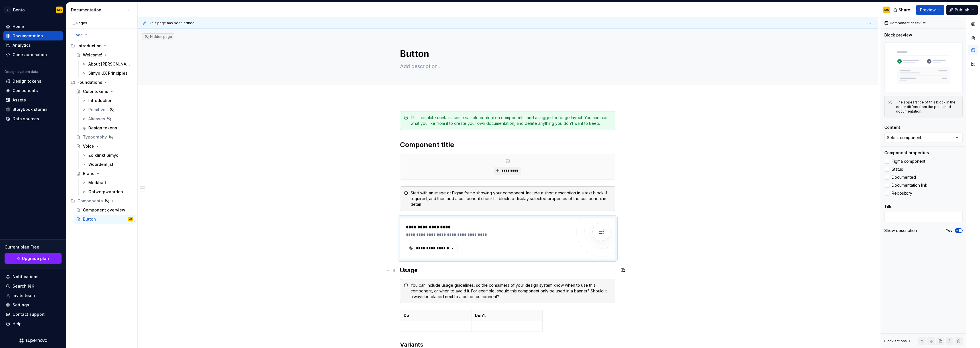
click at [403, 267] on h3 "Usage" at bounding box center [507, 270] width 215 height 8
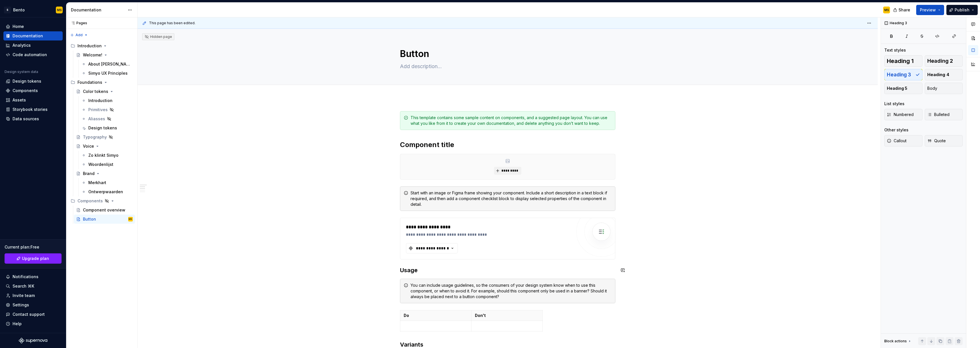
type textarea "*"
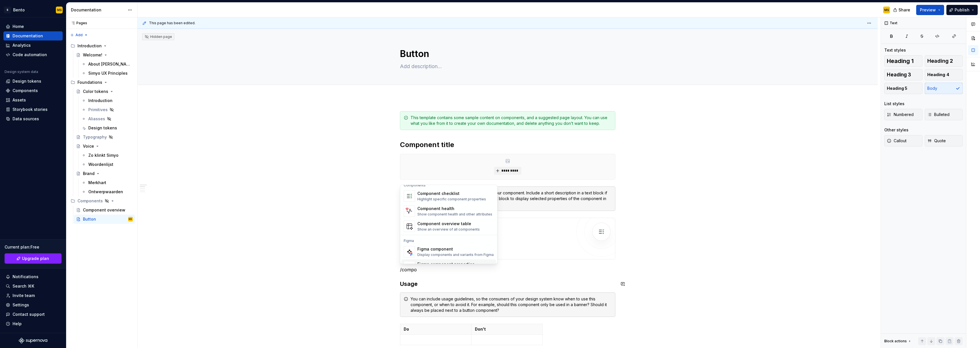
scroll to position [17, 0]
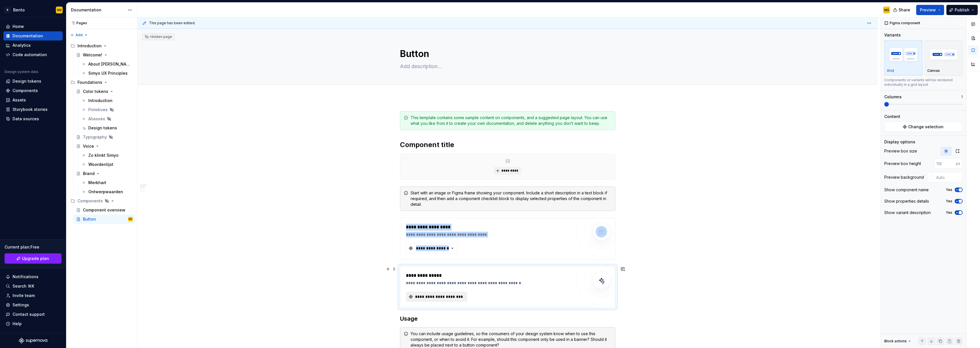
click at [434, 295] on span "**********" at bounding box center [438, 297] width 49 height 6
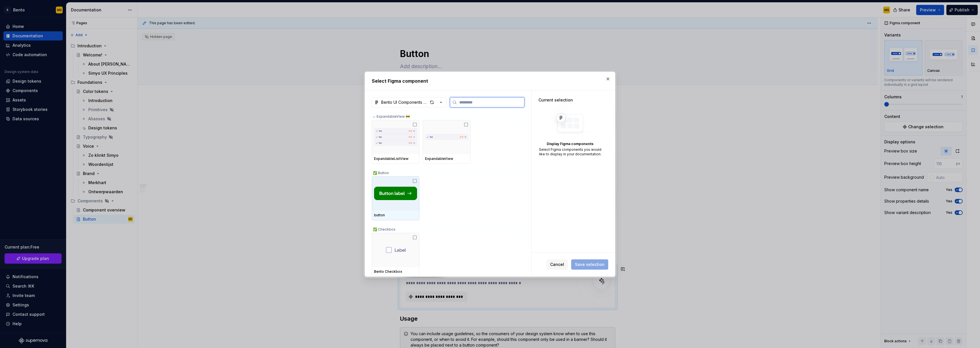
click at [414, 180] on icon at bounding box center [414, 181] width 5 height 5
click at [589, 263] on span "Save selection" at bounding box center [590, 264] width 30 height 6
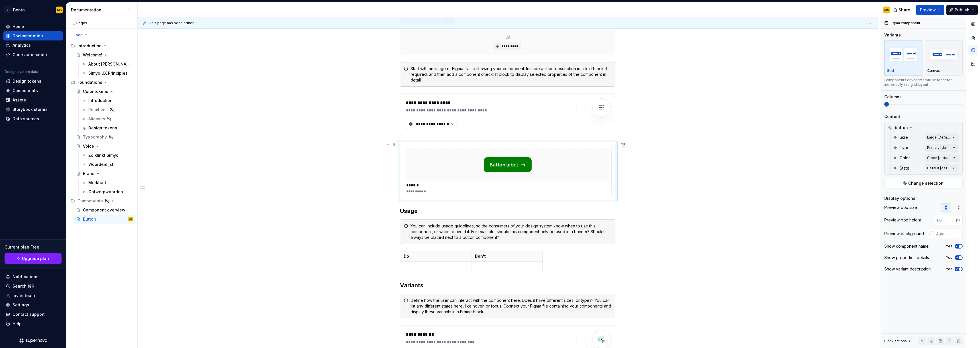
scroll to position [47, 0]
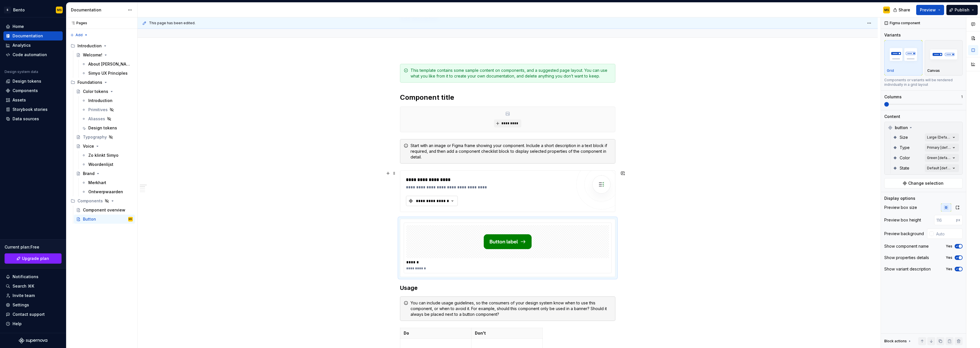
click at [444, 200] on div "**********" at bounding box center [432, 201] width 34 height 6
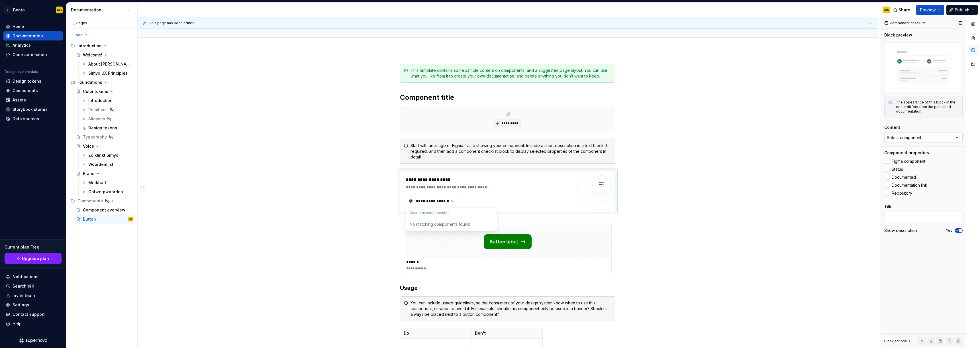
click at [905, 140] on div "Select component" at bounding box center [904, 138] width 34 height 6
drag, startPoint x: 897, startPoint y: 162, endPoint x: 920, endPoint y: 161, distance: 23.1
click at [920, 161] on div "No matching components found." at bounding box center [917, 161] width 88 height 10
click at [923, 160] on div "No matching components found." at bounding box center [917, 161] width 88 height 10
click at [911, 145] on input "text" at bounding box center [916, 149] width 91 height 10
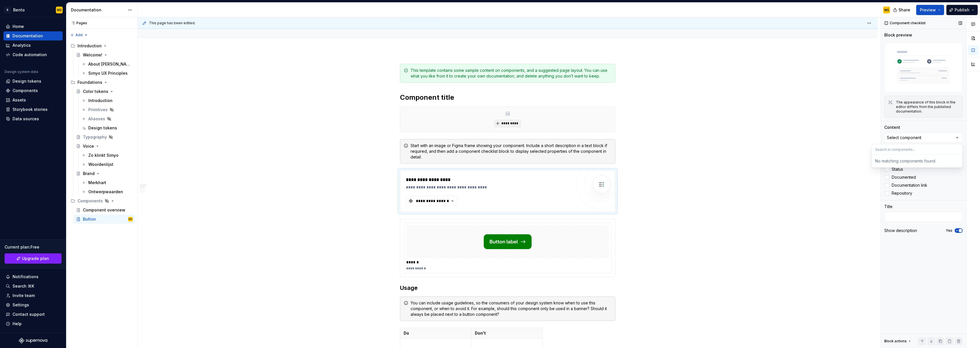
click at [909, 126] on div "Content" at bounding box center [923, 127] width 78 height 6
drag, startPoint x: 796, startPoint y: 164, endPoint x: 773, endPoint y: 167, distance: 22.7
click at [795, 165] on div "**********" at bounding box center [509, 182] width 743 height 331
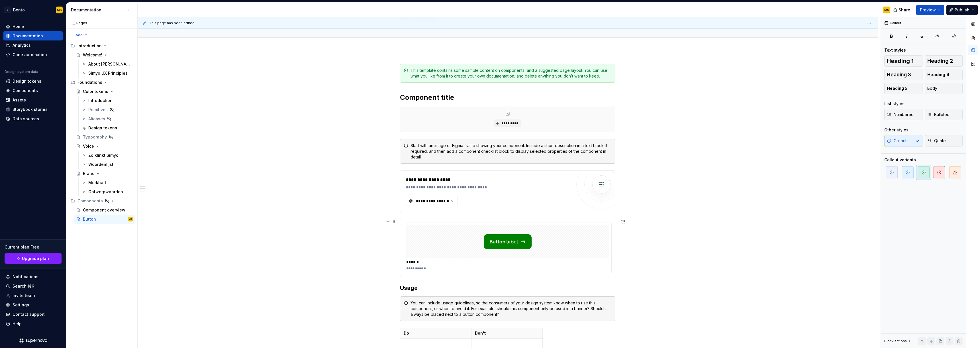
scroll to position [135, 0]
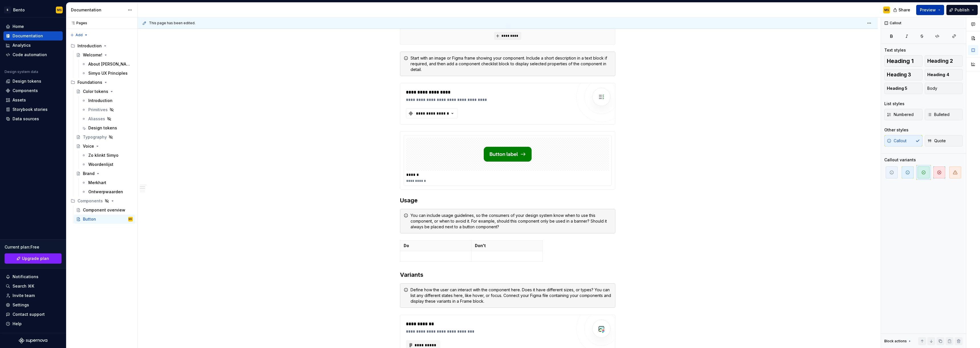
click at [929, 10] on span "Preview" at bounding box center [928, 10] width 16 height 6
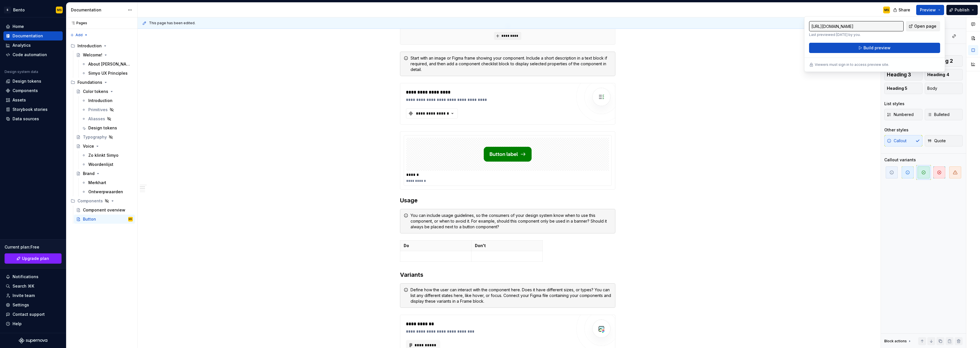
click at [920, 21] on div "https://sure-bonobo-crimson.supernova-docs.io/latest/components/button-Uzg2saWz…" at bounding box center [874, 44] width 141 height 56
click at [921, 25] on span "Open page" at bounding box center [925, 26] width 22 height 6
click at [882, 49] on span "Build preview" at bounding box center [876, 48] width 27 height 6
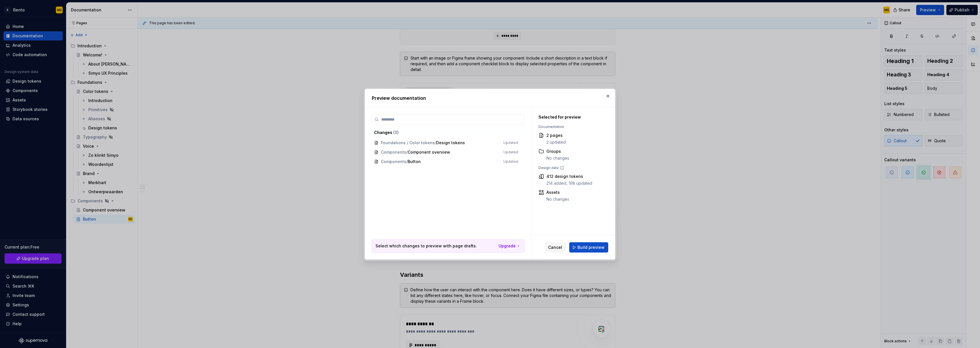
click at [587, 246] on span "Build preview" at bounding box center [590, 247] width 27 height 6
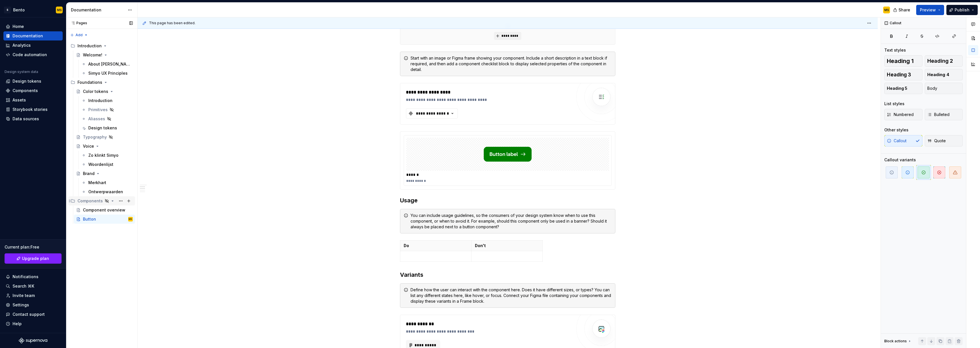
click at [105, 201] on icon "Page tree" at bounding box center [106, 200] width 3 height 3
click at [107, 201] on icon "Page tree" at bounding box center [107, 201] width 5 height 5
click at [120, 201] on button "Page tree" at bounding box center [121, 201] width 8 height 8
click at [149, 242] on div "Show group" at bounding box center [155, 241] width 56 height 6
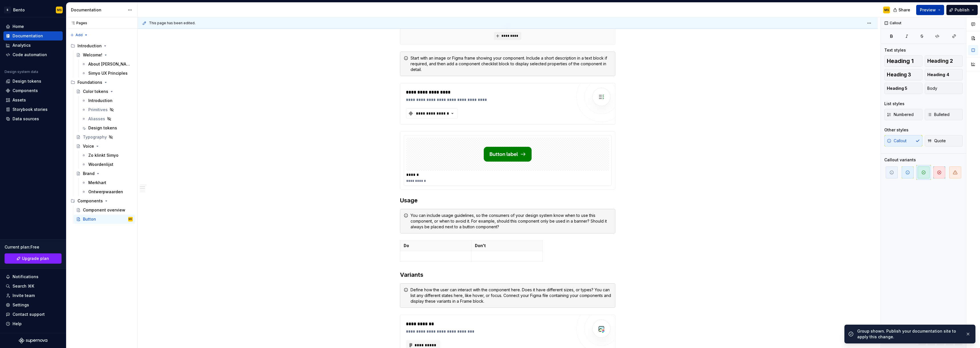
click at [934, 15] on button "Preview" at bounding box center [930, 10] width 28 height 10
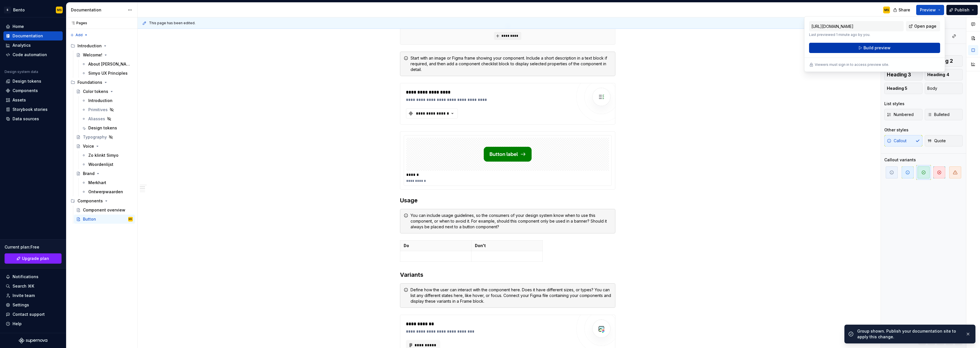
click at [879, 48] on span "Build preview" at bounding box center [876, 48] width 27 height 6
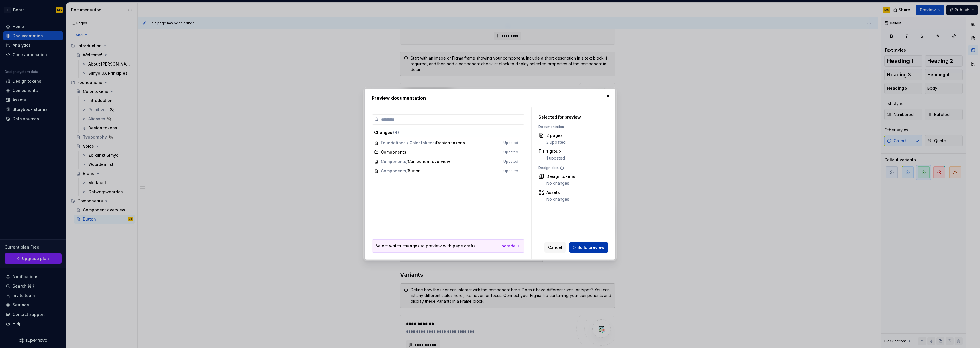
click at [594, 249] on span "Build preview" at bounding box center [590, 247] width 27 height 6
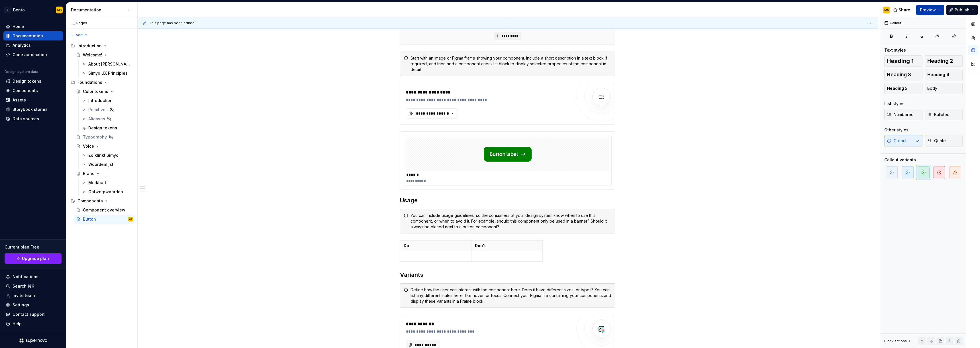
click at [937, 12] on button "Preview" at bounding box center [930, 10] width 28 height 10
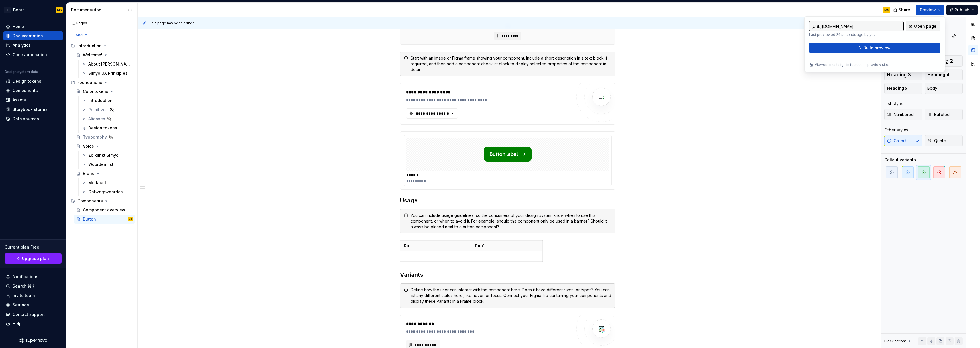
click at [923, 26] on span "Open page" at bounding box center [925, 26] width 22 height 6
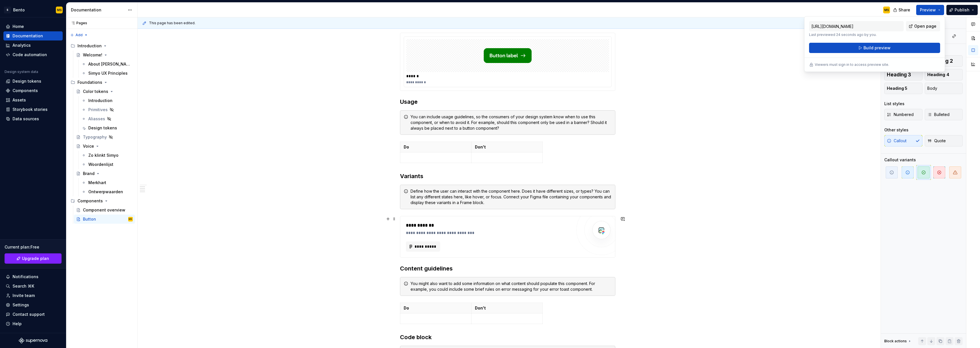
scroll to position [133, 0]
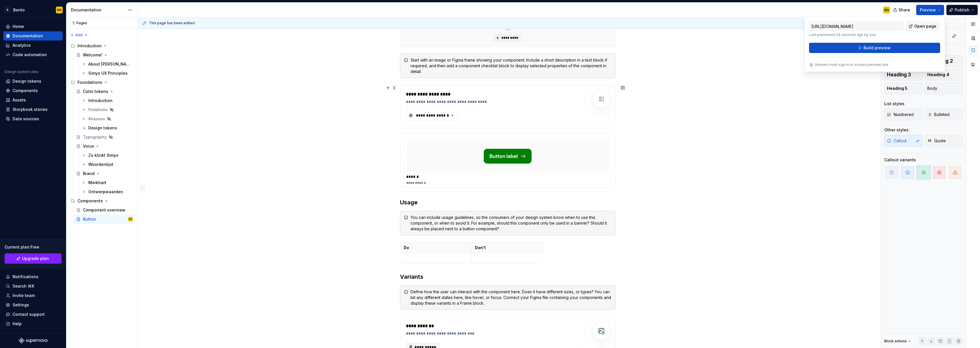
click at [396, 89] on span at bounding box center [394, 88] width 5 height 8
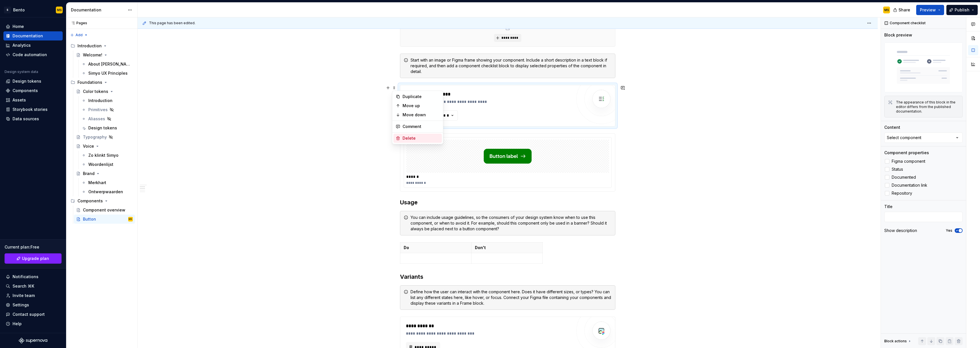
click at [405, 140] on div "Delete" at bounding box center [420, 138] width 37 height 6
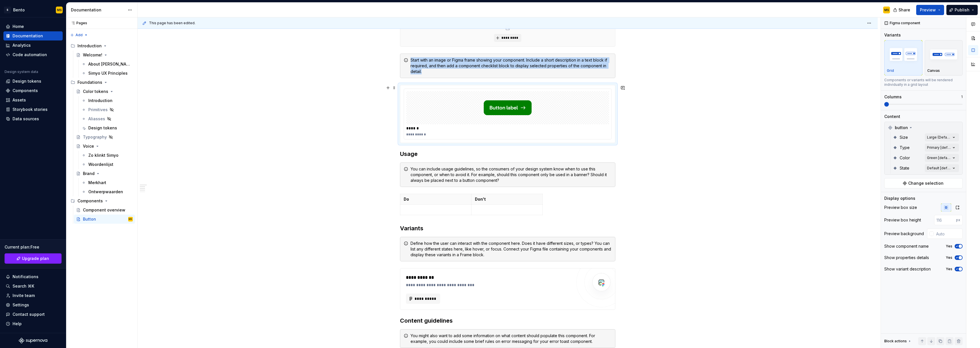
scroll to position [49, 0]
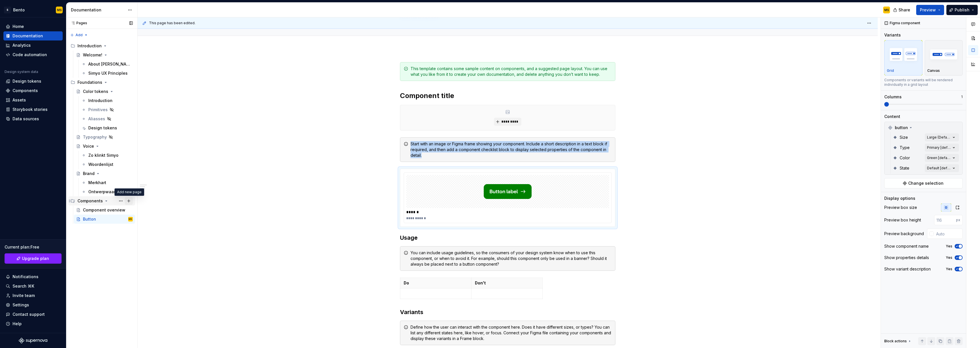
click at [127, 202] on button "Page tree" at bounding box center [129, 201] width 8 height 8
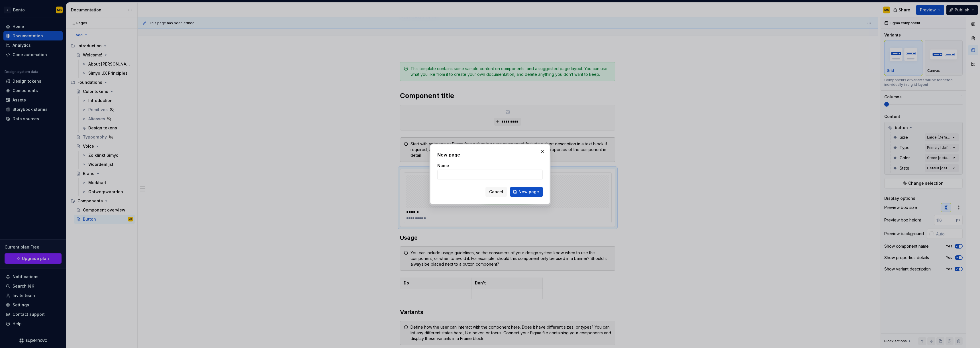
click at [492, 190] on span "Cancel" at bounding box center [496, 192] width 14 height 6
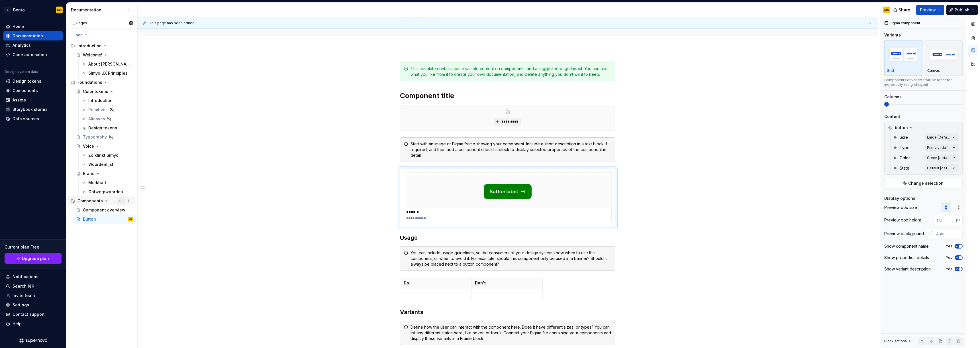
click at [122, 201] on button "Page tree" at bounding box center [121, 201] width 8 height 8
click at [294, 255] on html "S Bento MS Home Documentation Analytics Code automation Design system data Desi…" at bounding box center [490, 174] width 980 height 348
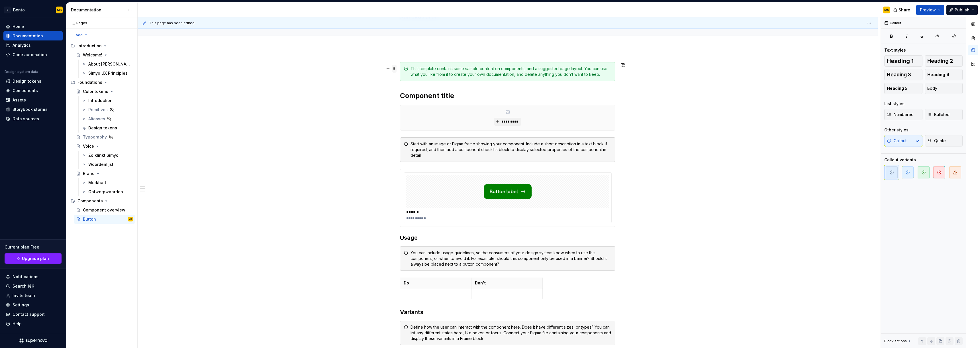
click at [393, 70] on span at bounding box center [394, 69] width 5 height 8
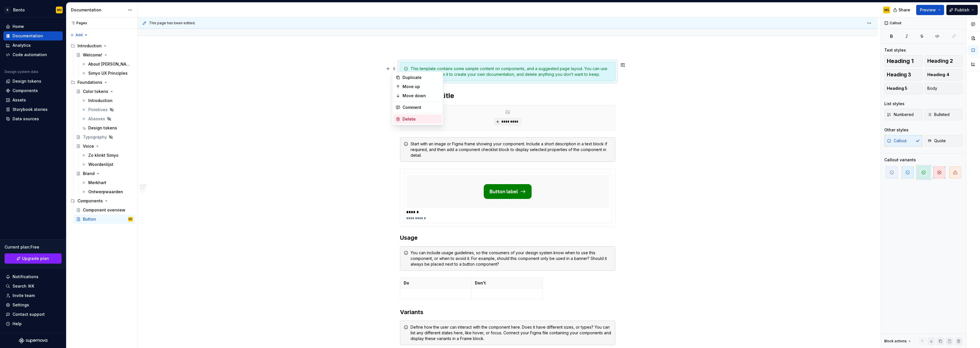
click at [413, 120] on div "Delete" at bounding box center [420, 119] width 37 height 6
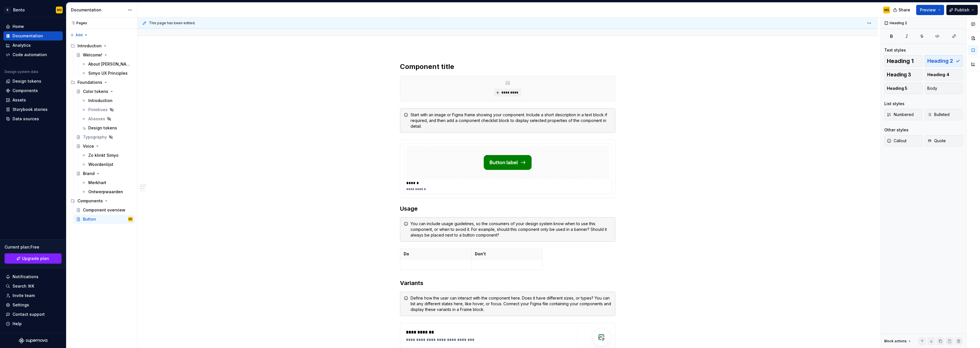
type textarea "*"
click at [30, 305] on div "Settings" at bounding box center [33, 305] width 55 height 6
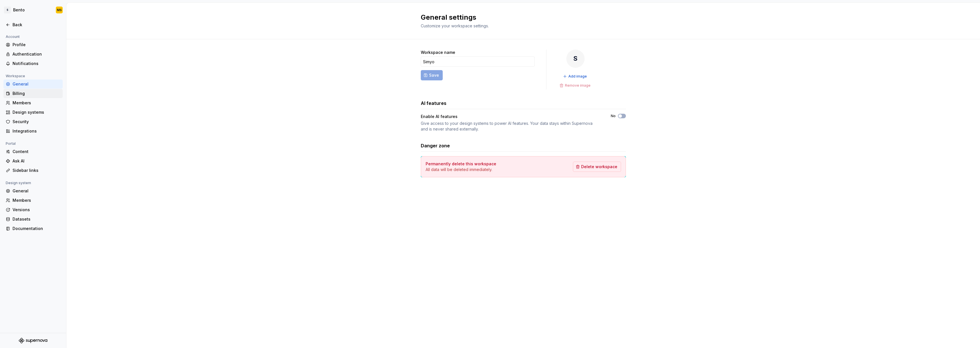
click at [24, 94] on div "Billing" at bounding box center [37, 94] width 48 height 6
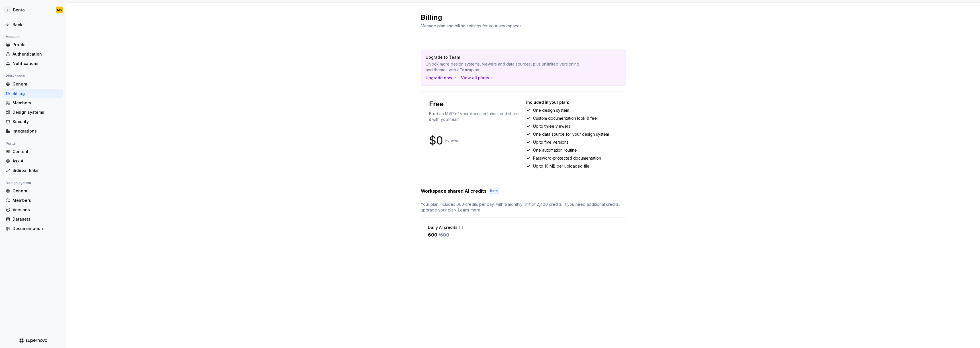
click at [459, 227] on icon at bounding box center [461, 227] width 5 height 5
drag, startPoint x: 423, startPoint y: 208, endPoint x: 434, endPoint y: 209, distance: 11.1
click at [433, 209] on span "Your plan includes 600 credits per day, with a monthly limit of 2,400 credits. …" at bounding box center [523, 206] width 205 height 11
click at [434, 209] on span "Your plan includes 600 credits per day, with a monthly limit of 2,400 credits. …" at bounding box center [523, 206] width 205 height 11
click at [15, 11] on html "S Bento MS Back Account Profile Authentication Notifications Workspace General …" at bounding box center [490, 174] width 980 height 348
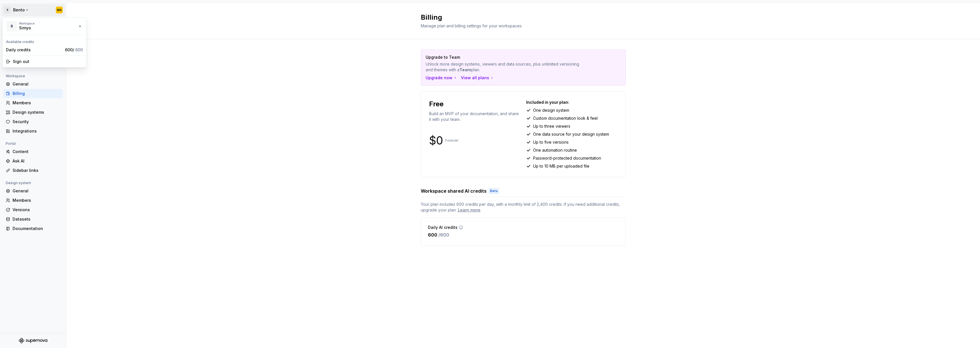
click at [16, 12] on html "S Bento MS Back Account Profile Authentication Notifications Workspace General …" at bounding box center [490, 174] width 980 height 348
click at [11, 11] on html "S Bento MS Back Account Profile Authentication Notifications Workspace General …" at bounding box center [490, 174] width 980 height 348
click at [29, 52] on div "Daily credits" at bounding box center [34, 50] width 57 height 6
